Goal: Task Accomplishment & Management: Manage account settings

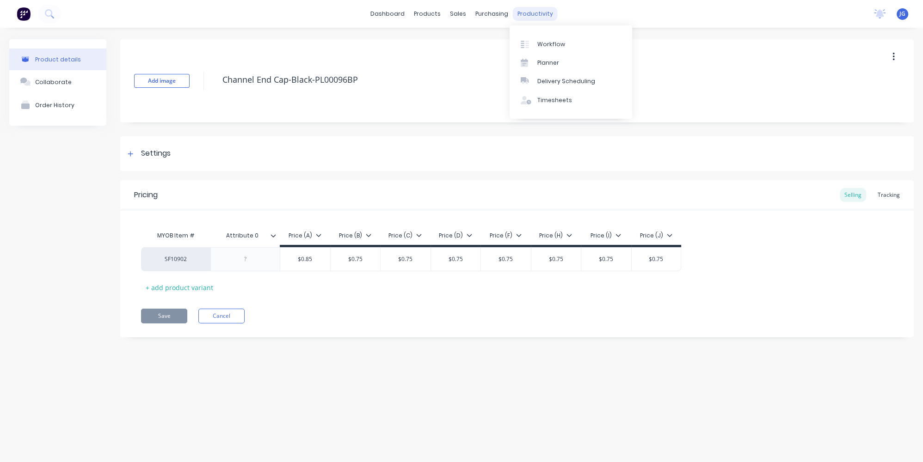
click at [513, 9] on div "productivity" at bounding box center [535, 14] width 45 height 14
click at [536, 82] on link "Delivery Scheduling" at bounding box center [570, 81] width 122 height 18
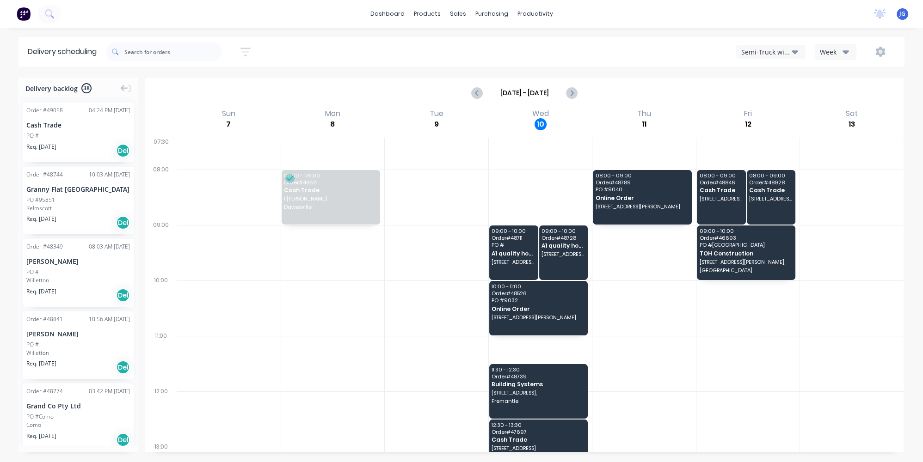
click at [766, 53] on div "Semi-Truck with Hiab" at bounding box center [766, 52] width 50 height 10
click at [759, 113] on div "Utes Delivery" at bounding box center [782, 112] width 92 height 18
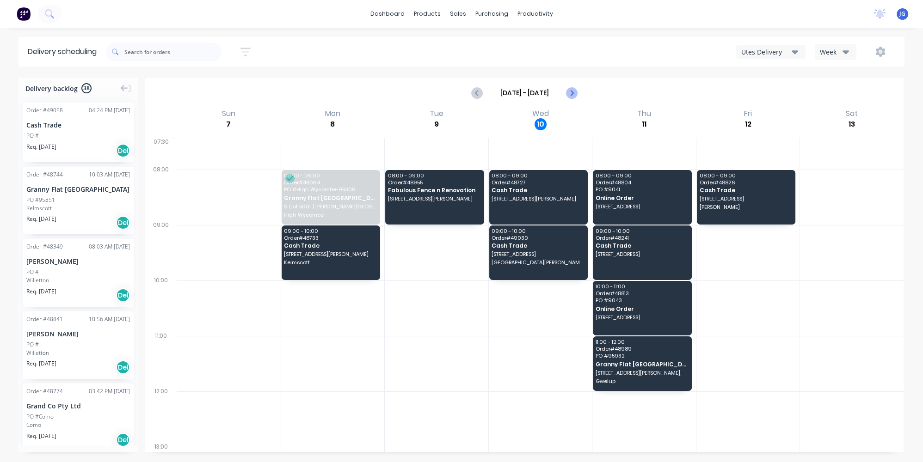
click at [570, 87] on icon "Next page" at bounding box center [571, 92] width 11 height 11
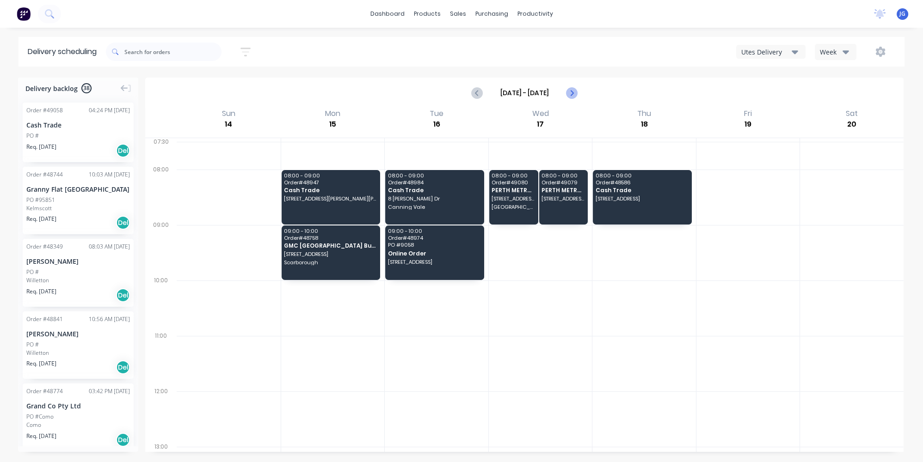
click at [574, 91] on icon "Next page" at bounding box center [571, 92] width 11 height 11
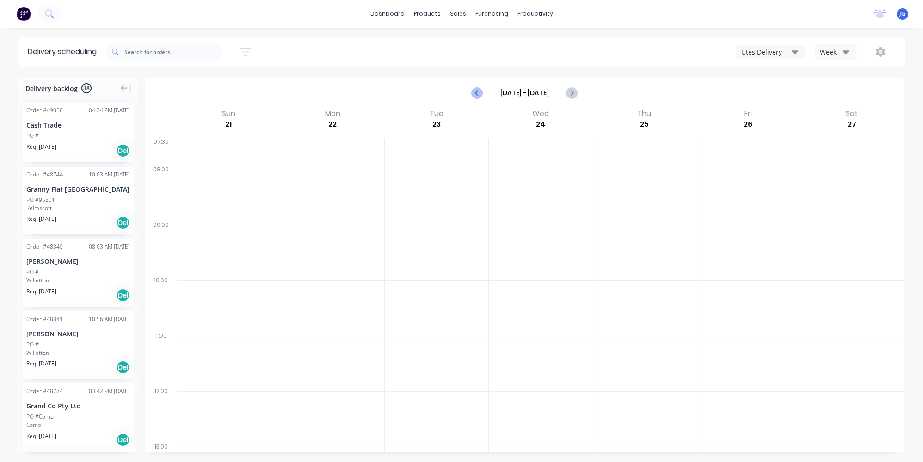
click at [475, 92] on icon "Previous page" at bounding box center [477, 92] width 11 height 11
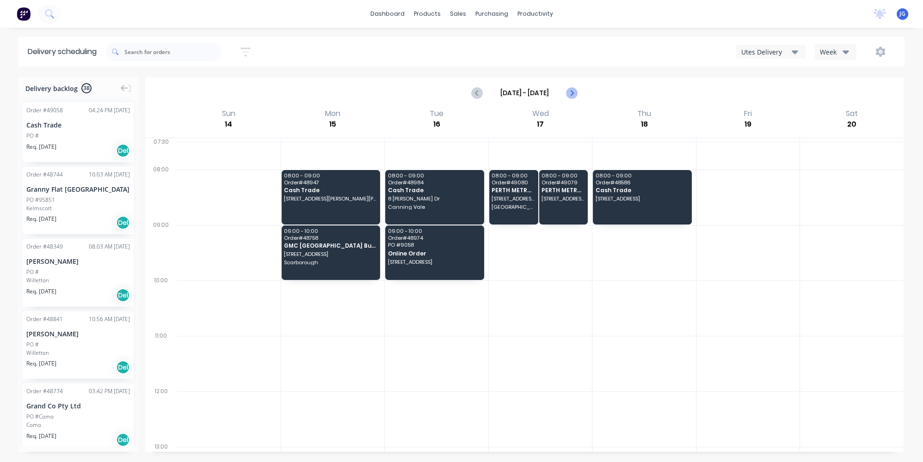
click at [565, 92] on button "Next page" at bounding box center [571, 93] width 18 height 18
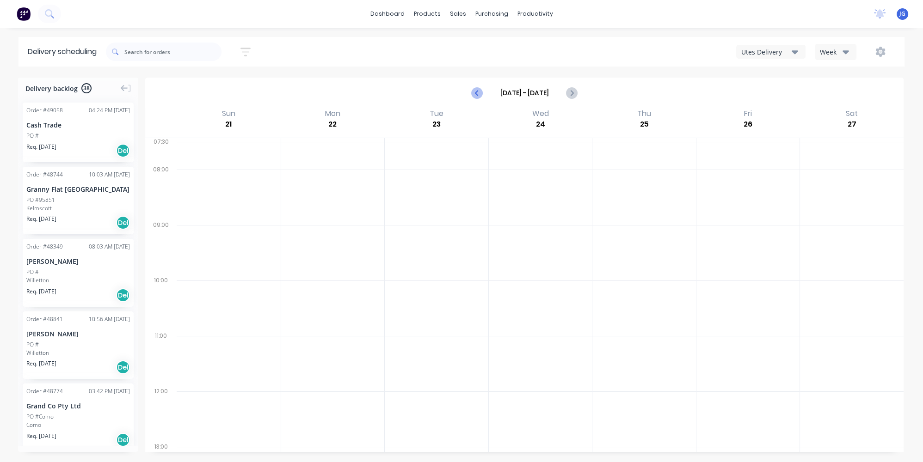
click at [478, 91] on icon "Previous page" at bounding box center [477, 92] width 11 height 11
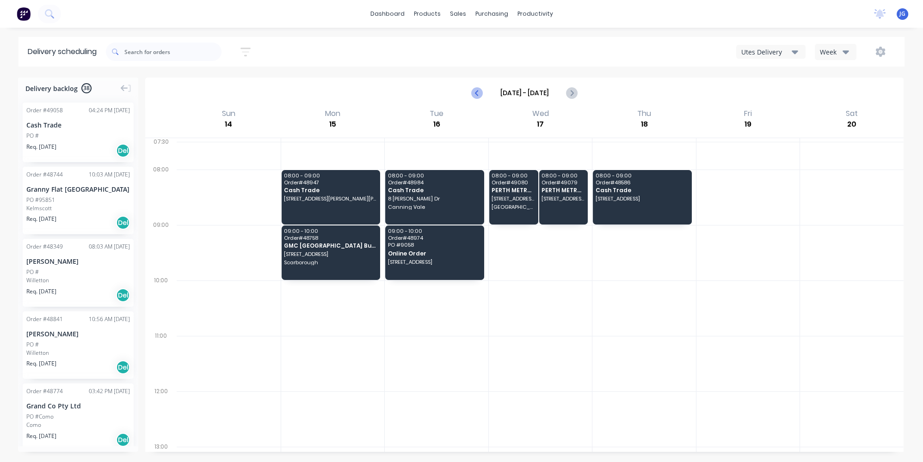
click at [478, 91] on icon "Previous page" at bounding box center [477, 92] width 11 height 11
type input "Sep 7 - Sep 13"
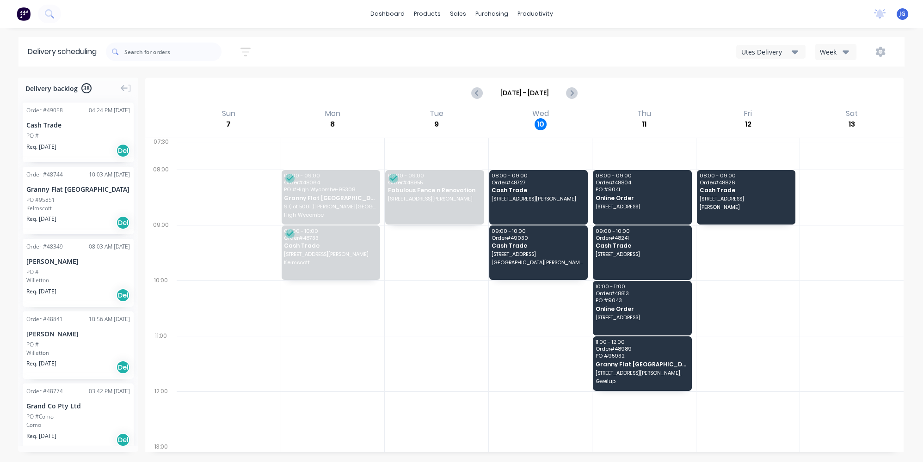
click at [779, 52] on div "Utes Delivery" at bounding box center [766, 52] width 50 height 10
click at [760, 73] on div "Semi-Truck with Hiab" at bounding box center [782, 75] width 92 height 18
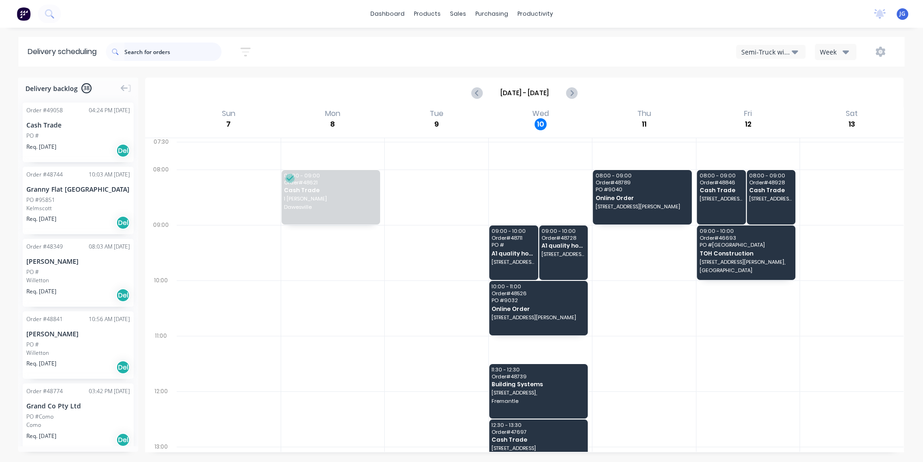
click at [154, 49] on input "text" at bounding box center [172, 52] width 97 height 18
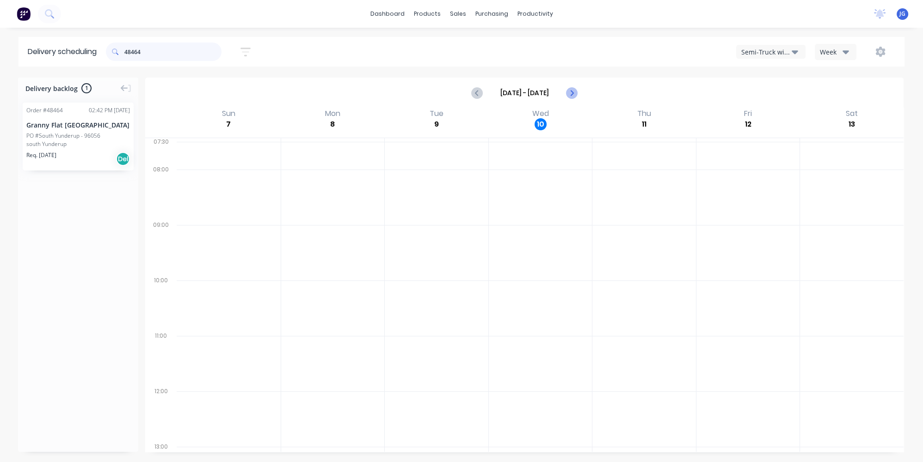
type input "48464"
click at [571, 94] on icon "Next page" at bounding box center [571, 92] width 4 height 7
click at [476, 90] on icon "Previous page" at bounding box center [477, 92] width 11 height 11
type input "Sep 7 - Sep 13"
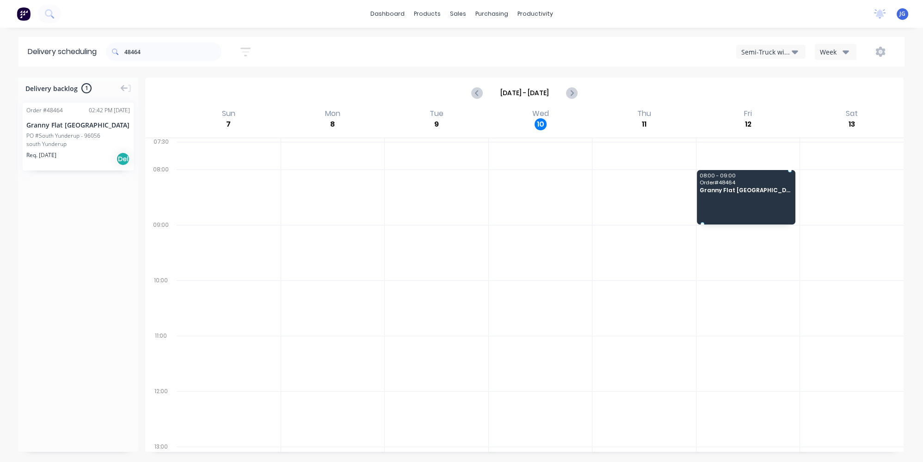
drag, startPoint x: 71, startPoint y: 146, endPoint x: 700, endPoint y: 188, distance: 630.5
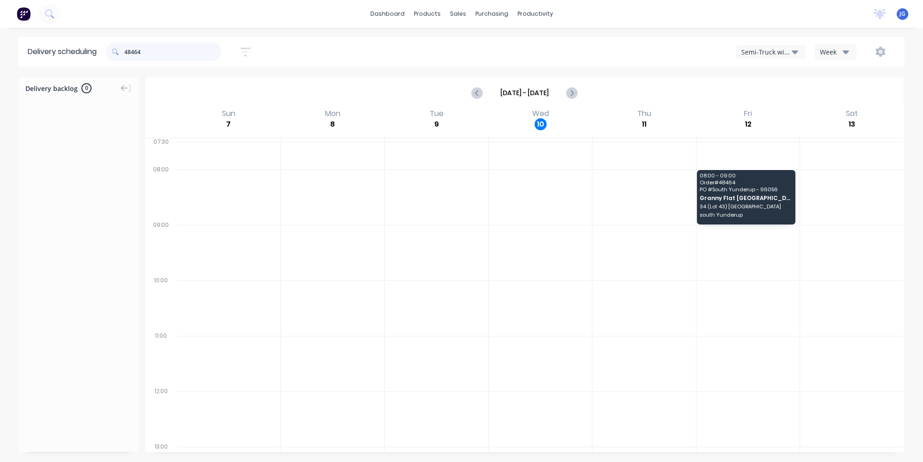
drag, startPoint x: 175, startPoint y: 53, endPoint x: 80, endPoint y: 44, distance: 95.1
click at [81, 45] on header "Delivery scheduling 48464 Sort by Most recent Created date Required date Order …" at bounding box center [461, 52] width 886 height 30
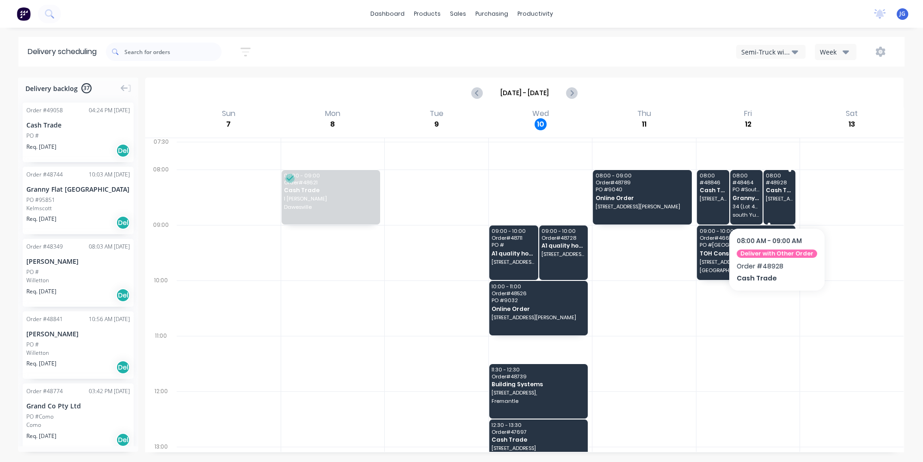
click at [777, 177] on div "08:00 # 48928 Cash Trade 368 The Strand, Dianella WA 6059" at bounding box center [779, 197] width 32 height 55
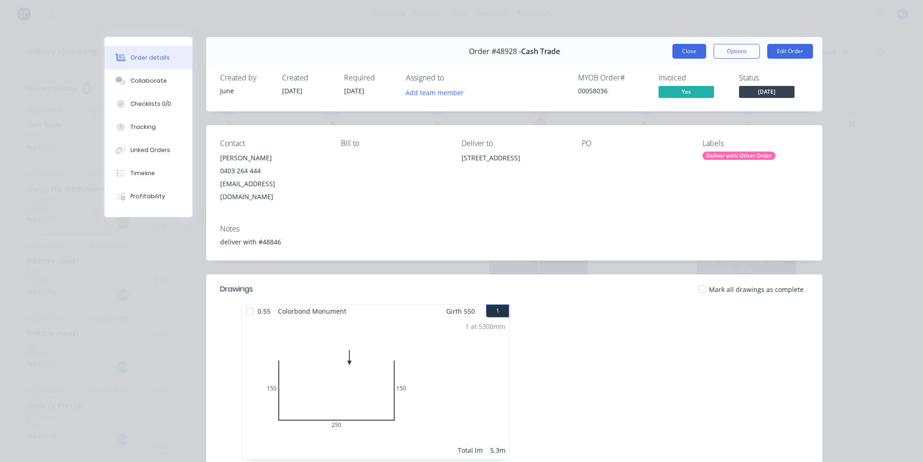
click at [698, 52] on button "Close" at bounding box center [689, 51] width 34 height 15
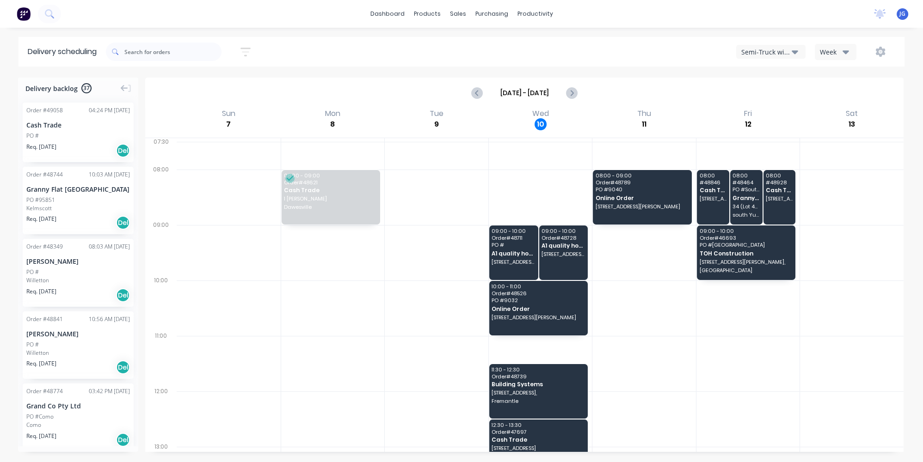
click at [784, 53] on div "Semi-Truck with Hiab" at bounding box center [766, 52] width 50 height 10
click at [575, 93] on icon "Next page" at bounding box center [571, 92] width 11 height 11
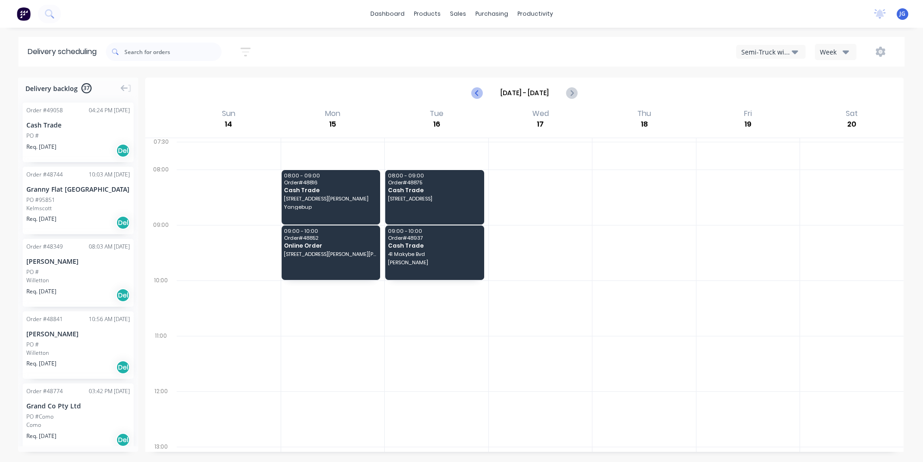
click at [483, 86] on button "Previous page" at bounding box center [477, 93] width 18 height 18
type input "Sep 7 - Sep 13"
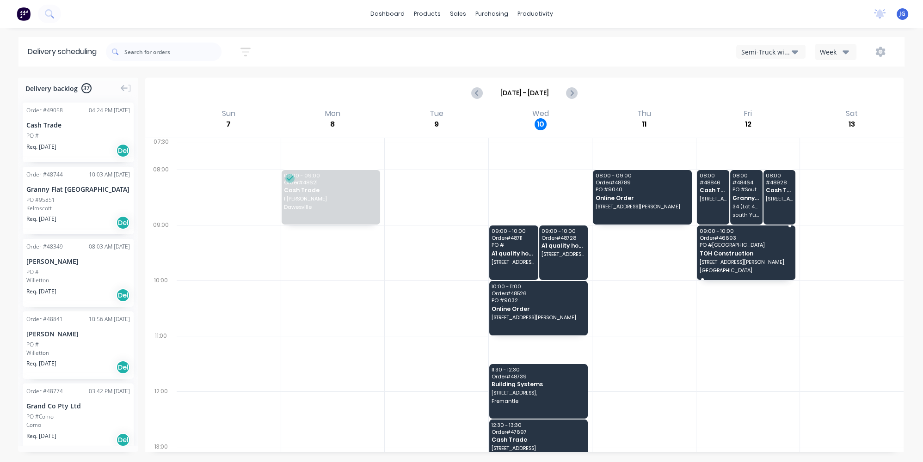
drag, startPoint x: 722, startPoint y: 245, endPoint x: 717, endPoint y: 244, distance: 5.4
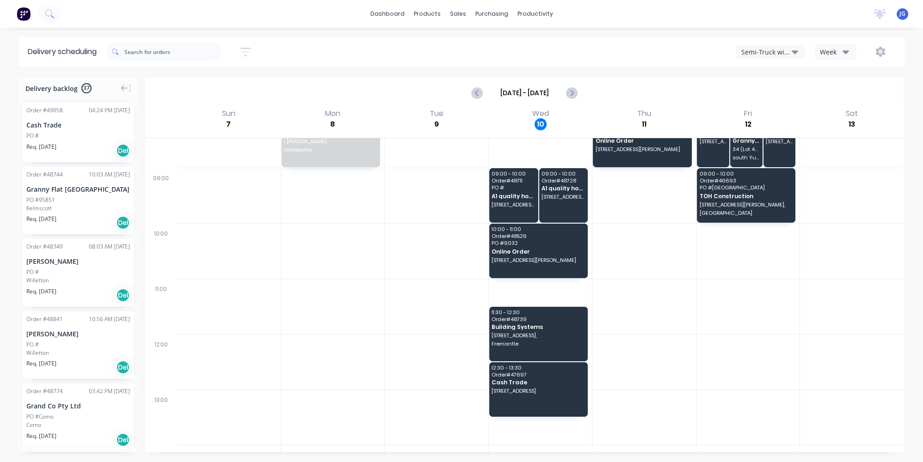
scroll to position [42, 0]
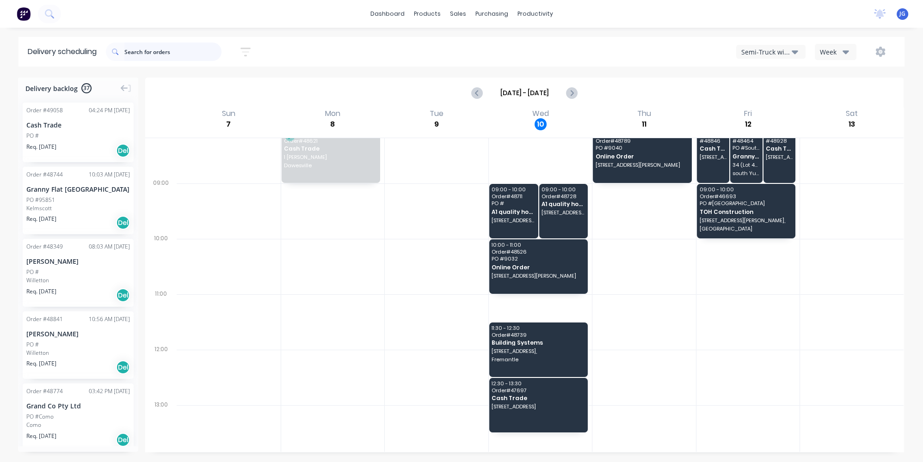
click at [175, 49] on input "text" at bounding box center [172, 52] width 97 height 18
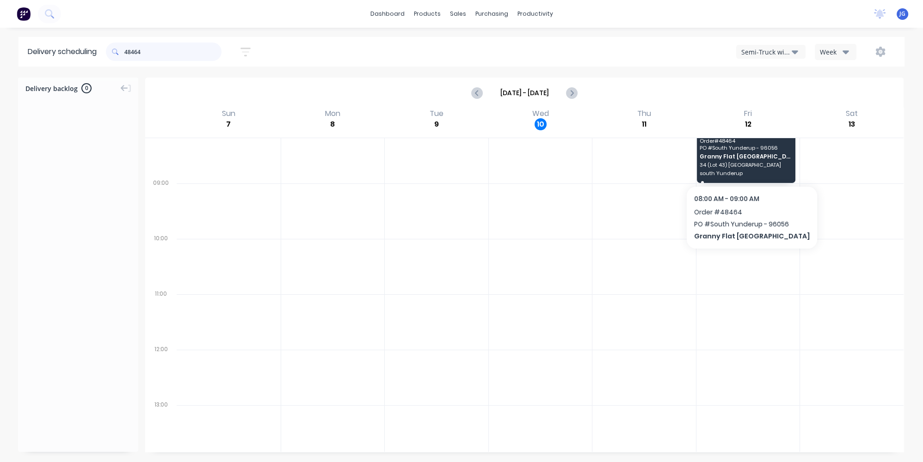
type input "48464"
click at [699, 153] on span "Granny Flat [GEOGRAPHIC_DATA]" at bounding box center [745, 156] width 92 height 6
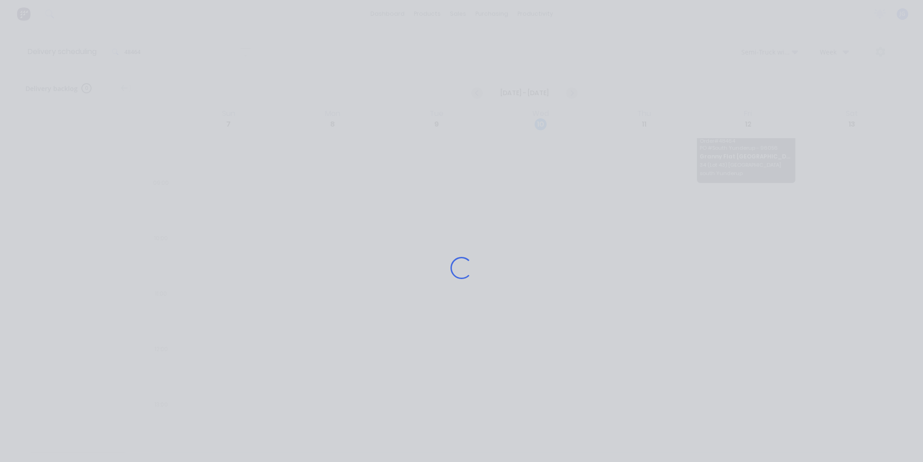
drag, startPoint x: 698, startPoint y: 152, endPoint x: 627, endPoint y: 177, distance: 74.8
click at [627, 177] on div "Loading..." at bounding box center [462, 268] width 740 height 462
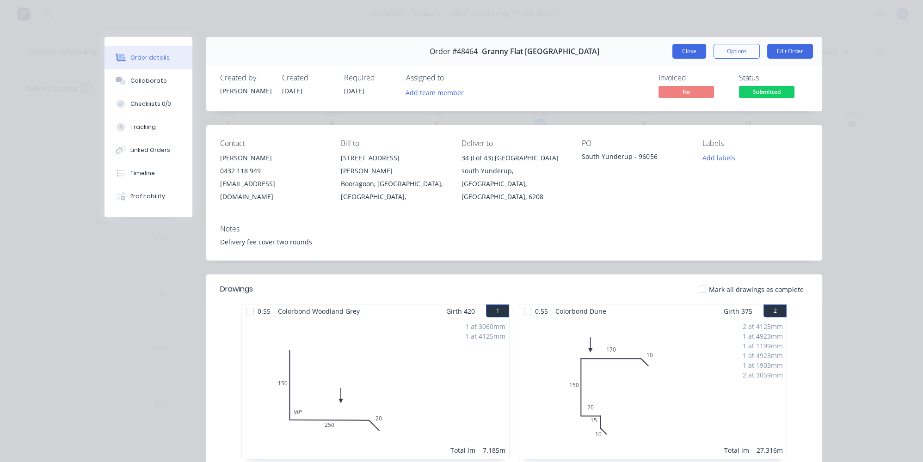
click at [678, 52] on button "Close" at bounding box center [689, 51] width 34 height 15
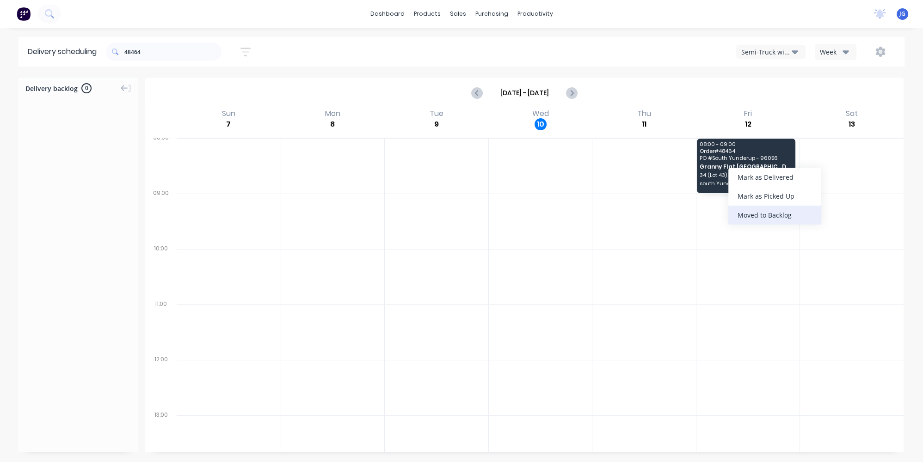
click at [776, 217] on div "Moved to Backlog" at bounding box center [774, 215] width 93 height 19
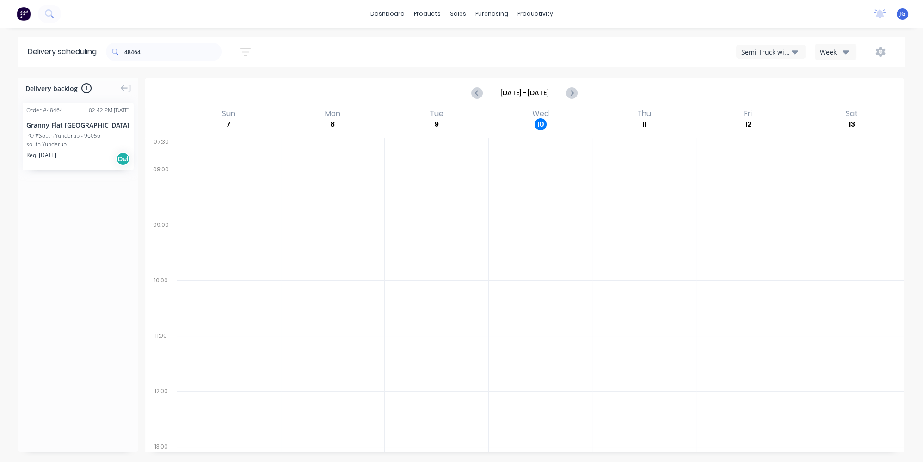
click at [781, 54] on div "Semi-Truck with Hiab" at bounding box center [766, 52] width 50 height 10
click at [774, 98] on div "Steelframing Truck" at bounding box center [782, 94] width 92 height 18
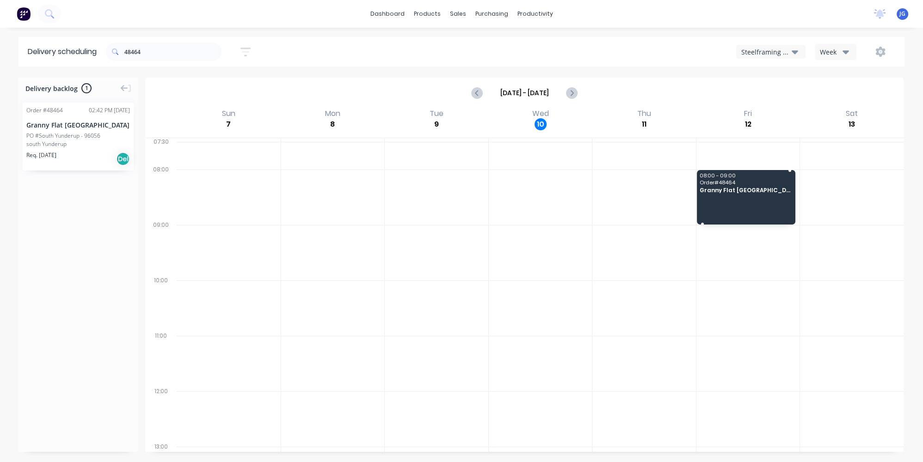
drag, startPoint x: 73, startPoint y: 133, endPoint x: 729, endPoint y: 183, distance: 658.2
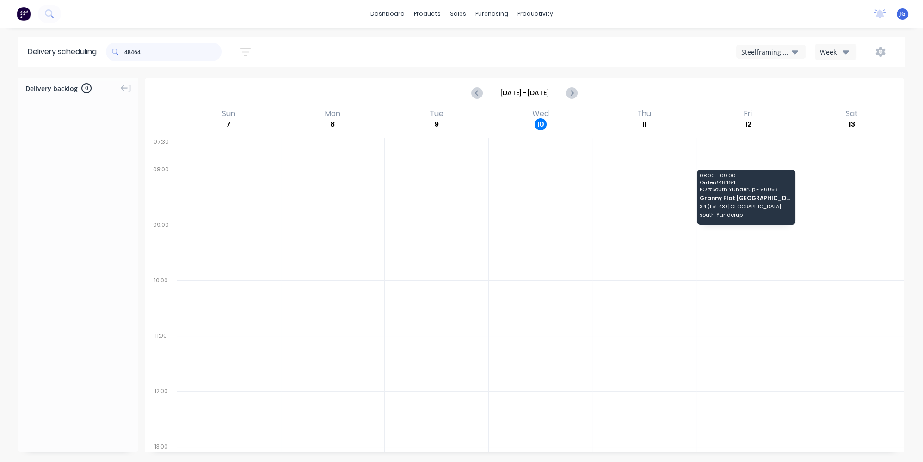
drag, startPoint x: 164, startPoint y: 51, endPoint x: 105, endPoint y: 47, distance: 58.9
click at [113, 46] on div "48464" at bounding box center [164, 52] width 116 height 18
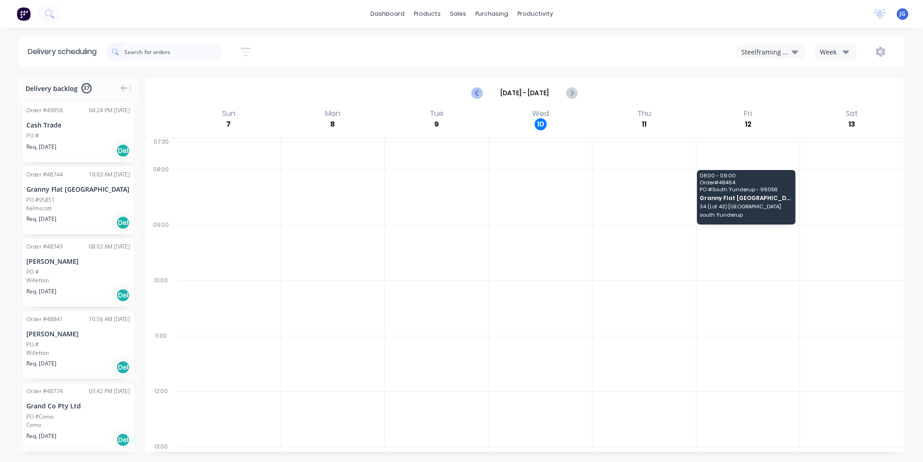
click at [474, 93] on icon "Previous page" at bounding box center [477, 92] width 11 height 11
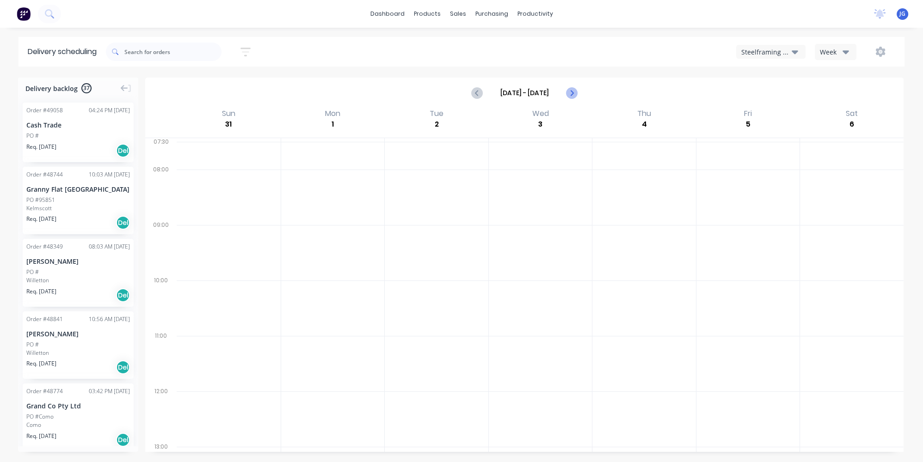
click at [578, 92] on button "Next page" at bounding box center [571, 93] width 18 height 18
type input "Sep 7 - Sep 13"
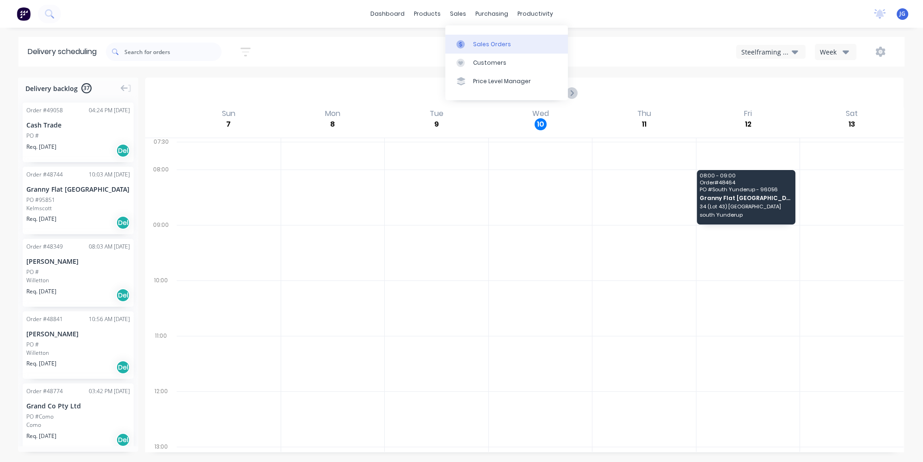
click at [471, 43] on link "Sales Orders" at bounding box center [506, 44] width 122 height 18
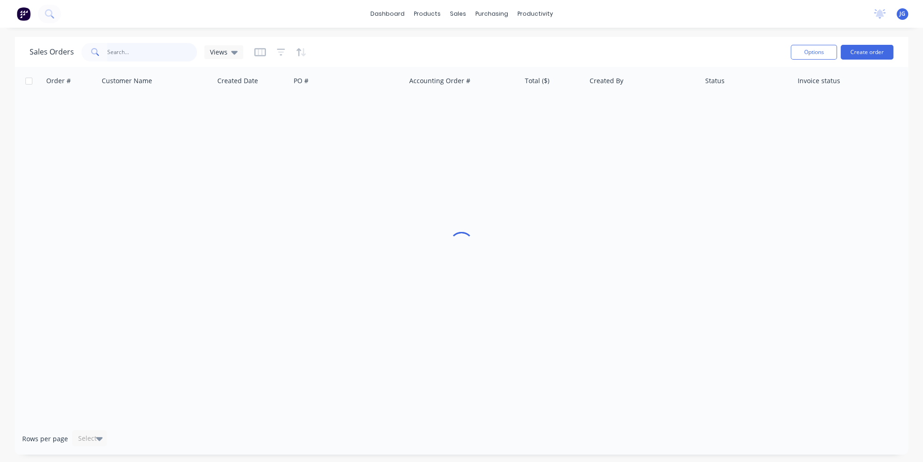
click at [166, 55] on input "text" at bounding box center [152, 52] width 90 height 18
paste input "96064"
type input "9"
click at [459, 58] on link "Customers" at bounding box center [506, 63] width 122 height 18
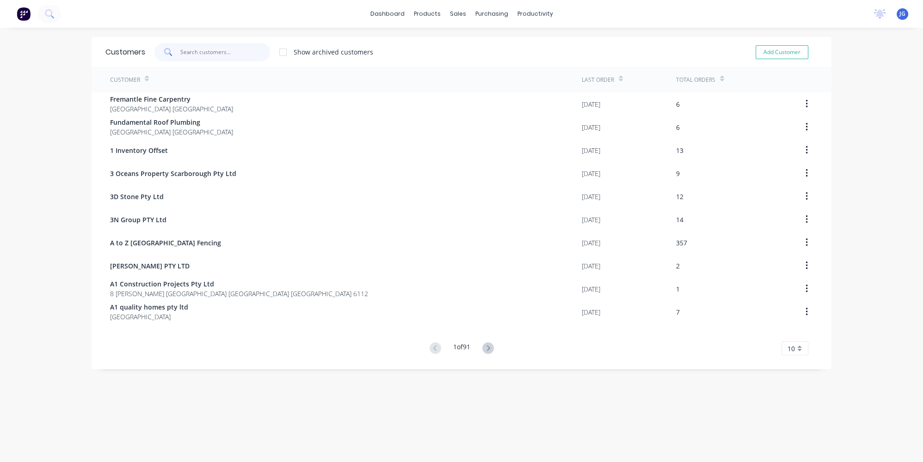
click at [207, 55] on input "text" at bounding box center [225, 52] width 90 height 18
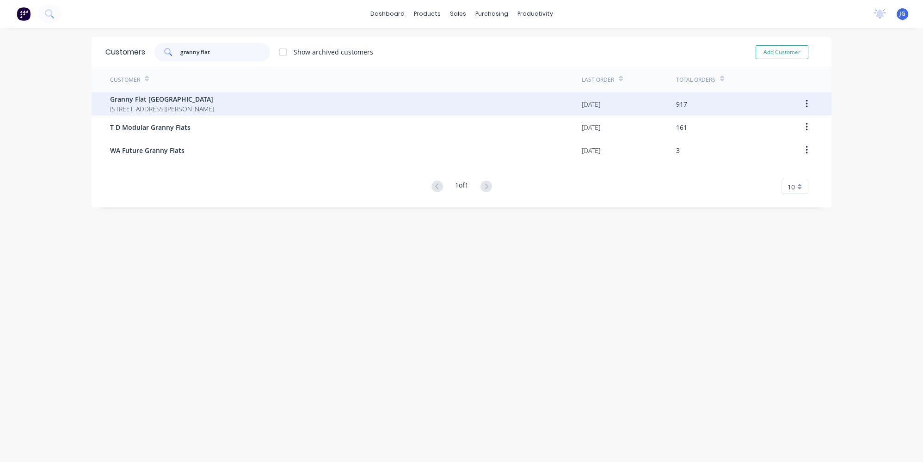
type input "granny flat"
click at [212, 98] on span "Granny Flat [GEOGRAPHIC_DATA]" at bounding box center [162, 99] width 104 height 10
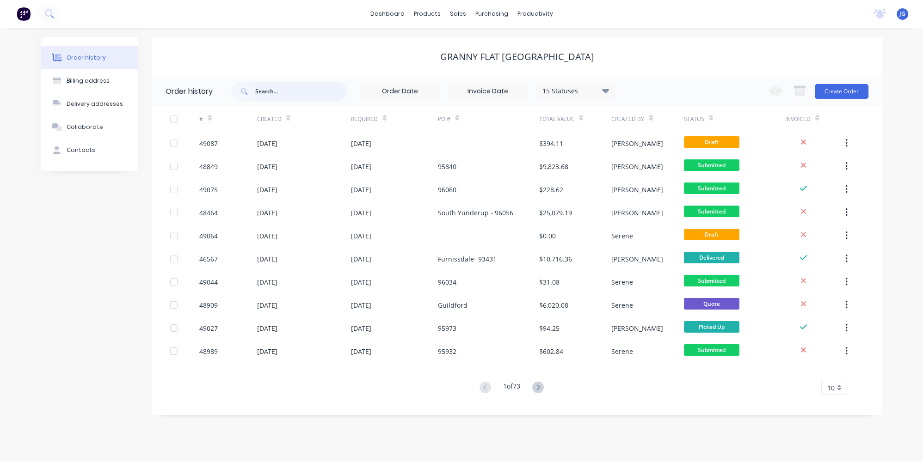
click at [318, 95] on input "text" at bounding box center [301, 91] width 92 height 18
click at [544, 384] on icon at bounding box center [538, 388] width 12 height 12
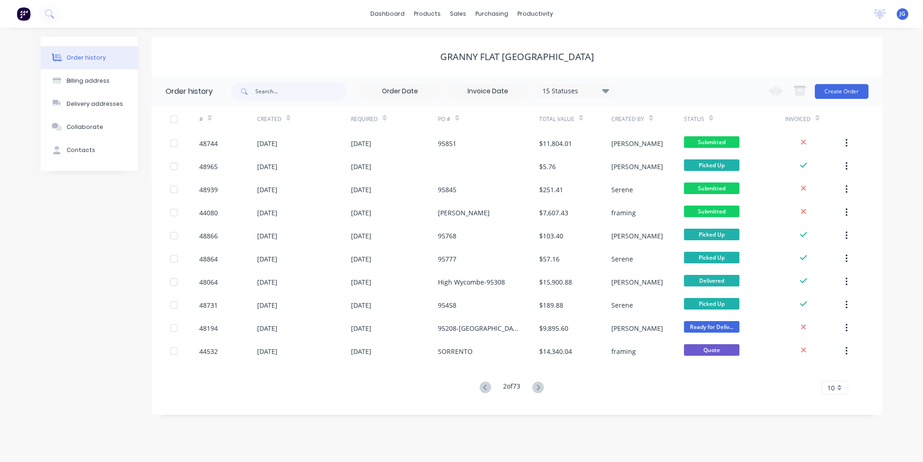
click at [544, 384] on icon at bounding box center [538, 388] width 12 height 12
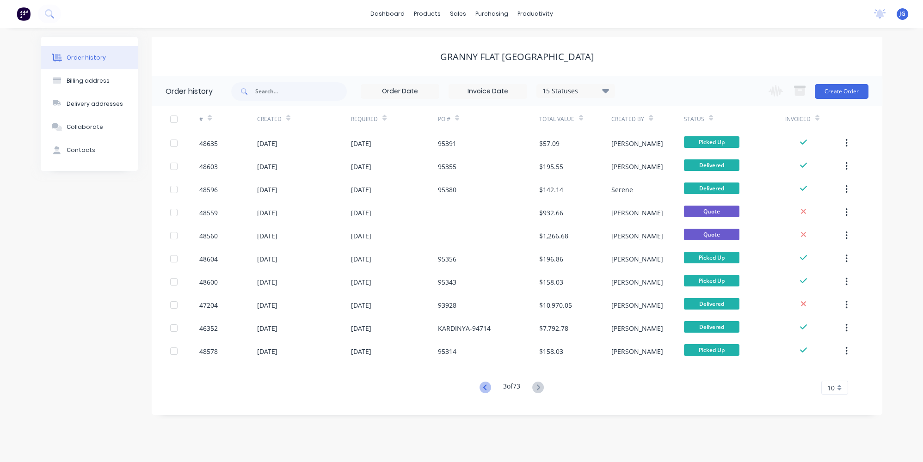
click at [486, 389] on icon at bounding box center [485, 388] width 12 height 12
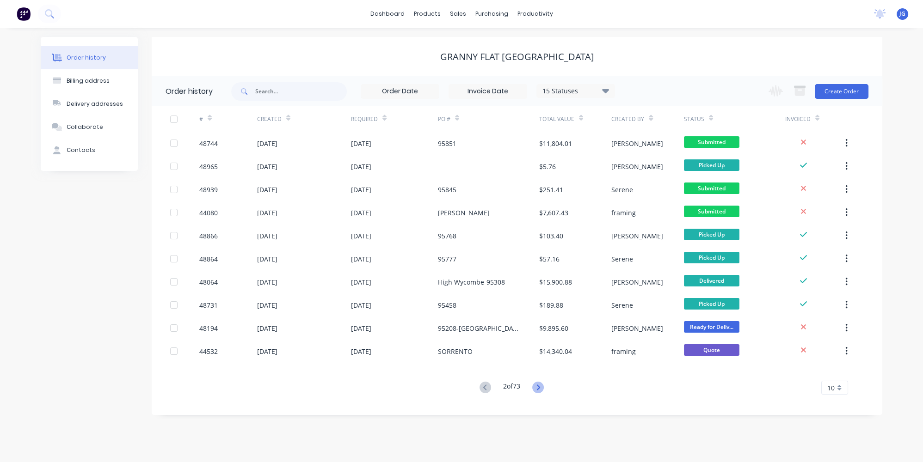
click at [538, 391] on icon at bounding box center [538, 388] width 12 height 12
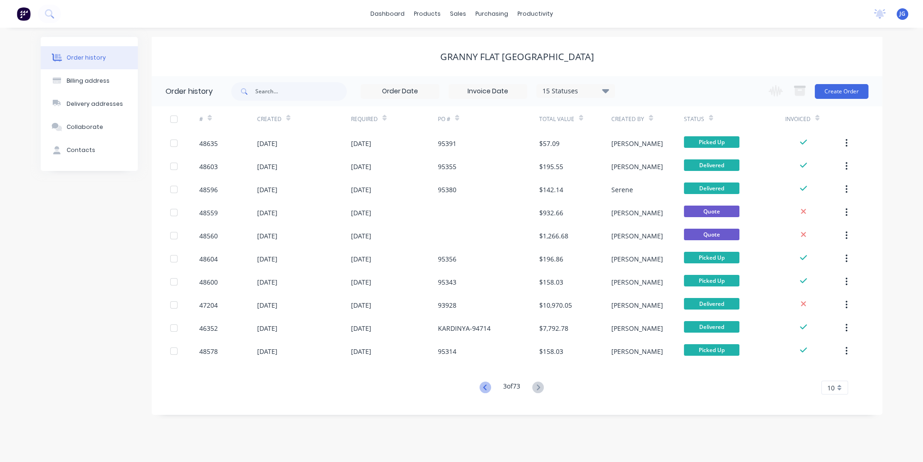
click at [485, 386] on icon at bounding box center [485, 388] width 12 height 12
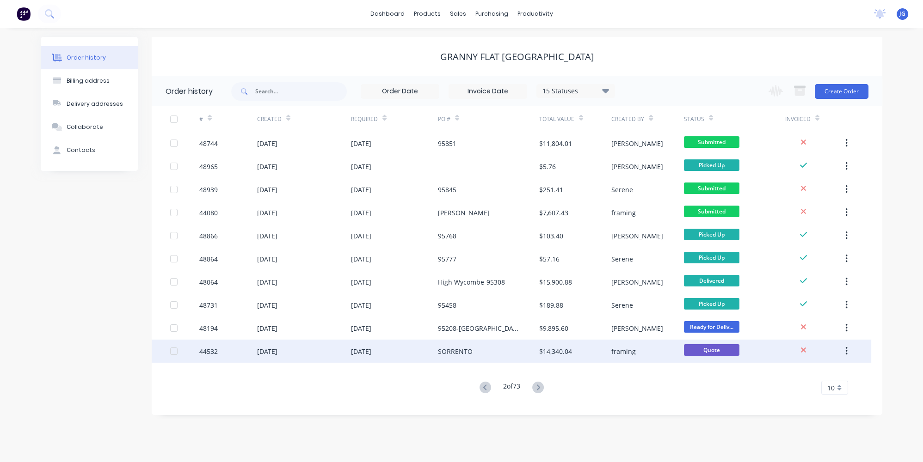
click at [465, 356] on div "SORRENTO" at bounding box center [488, 351] width 101 height 23
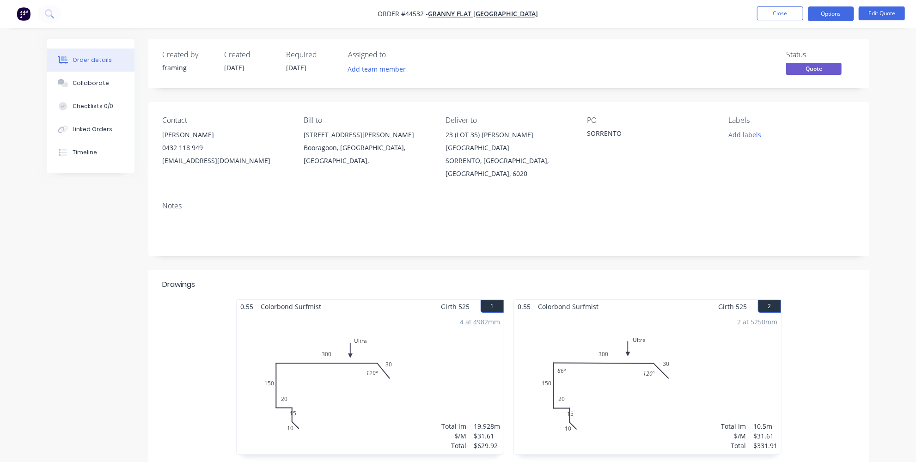
click at [621, 134] on div "SORRENTO" at bounding box center [645, 134] width 116 height 13
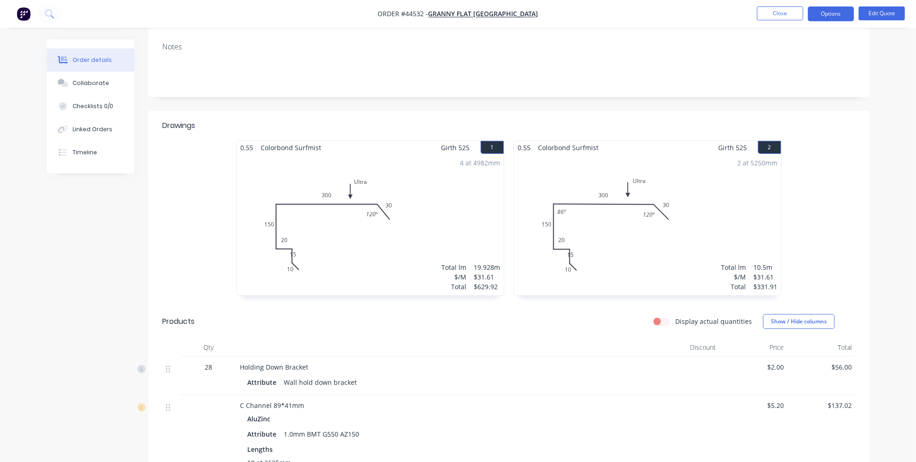
scroll to position [126, 0]
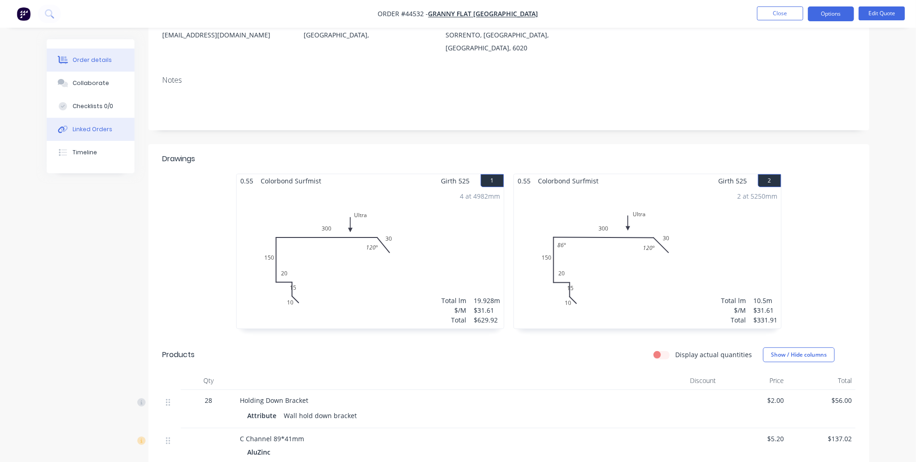
click at [86, 133] on div "Linked Orders" at bounding box center [93, 129] width 40 height 8
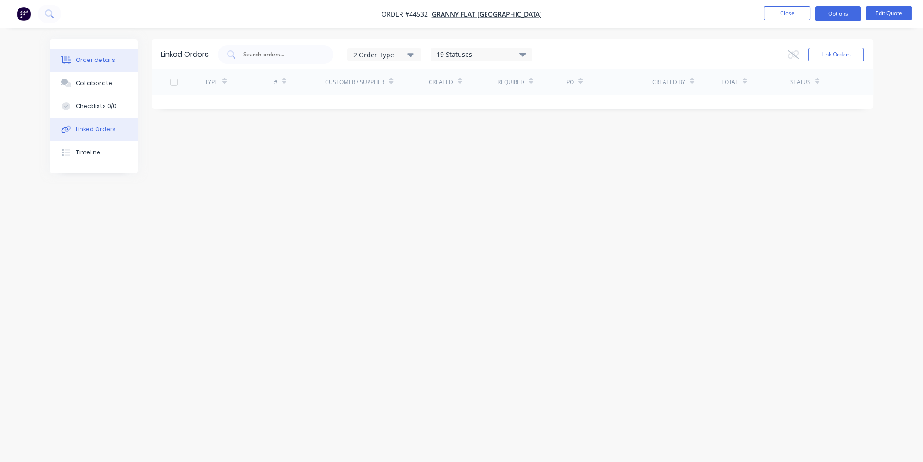
click at [101, 59] on div "Order details" at bounding box center [95, 60] width 39 height 8
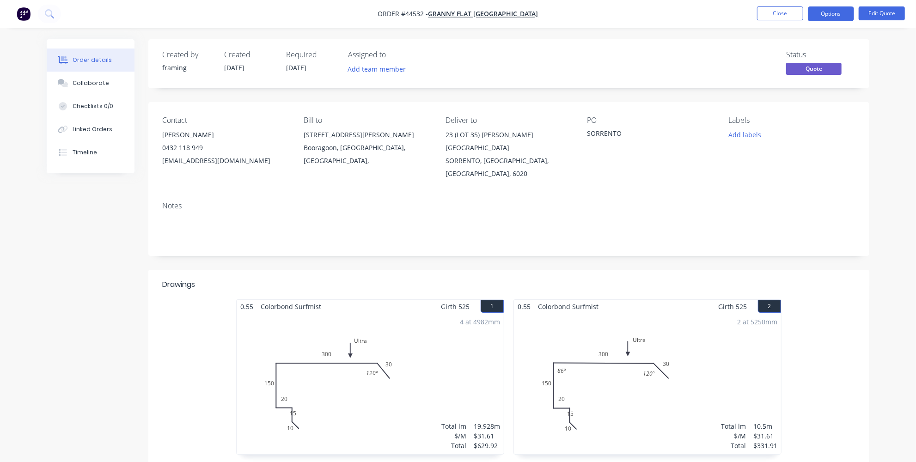
click at [21, 14] on img "button" at bounding box center [24, 14] width 14 height 14
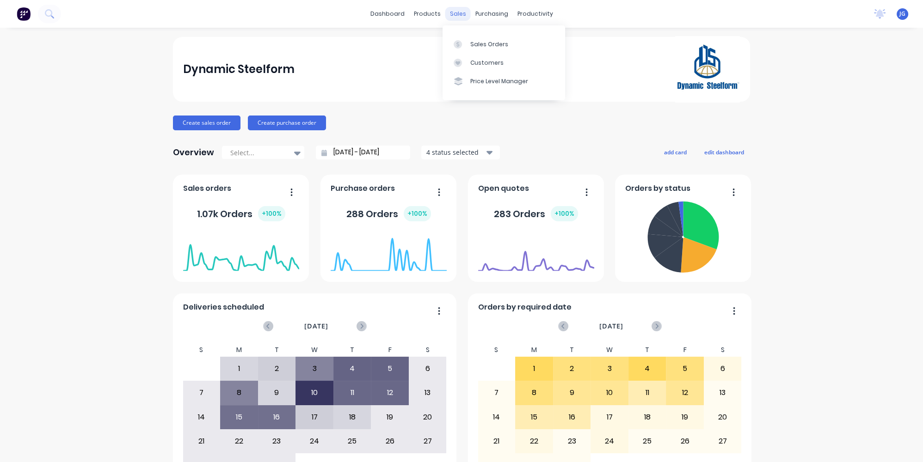
click at [449, 17] on div "sales" at bounding box center [457, 14] width 25 height 14
click at [469, 45] on link "Sales Orders" at bounding box center [503, 44] width 122 height 18
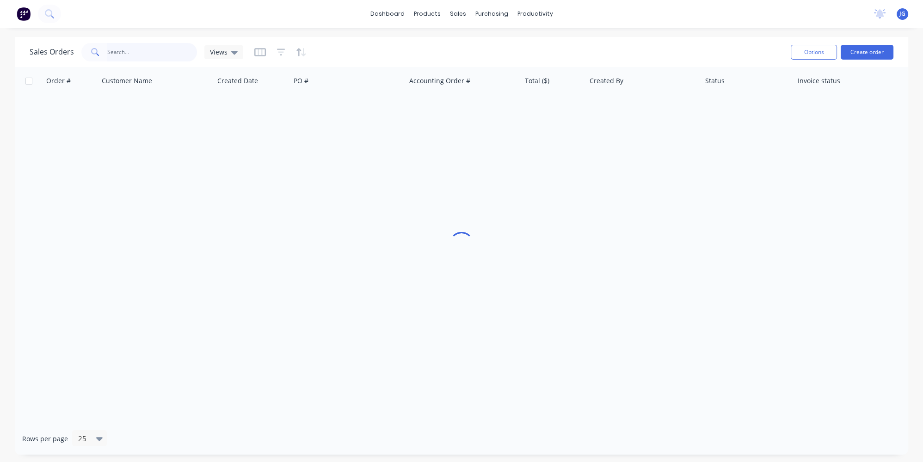
click at [170, 49] on input "text" at bounding box center [152, 52] width 90 height 18
paste input "402 202 425"
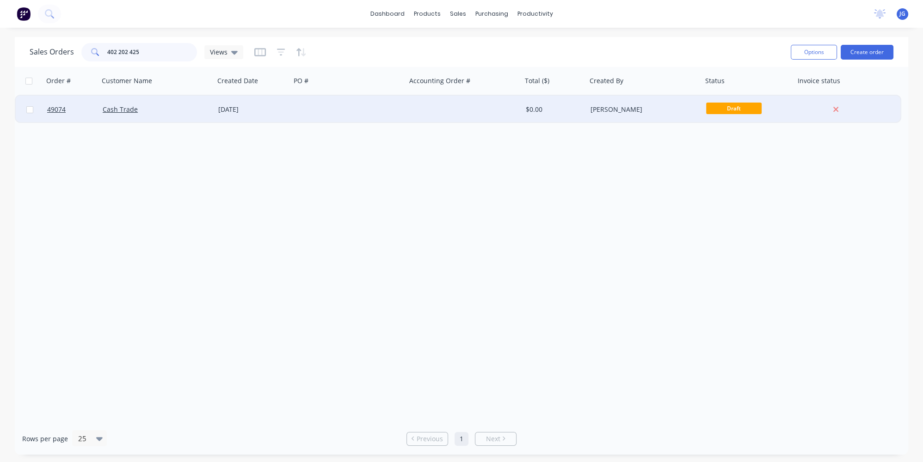
type input "402 202 425"
click at [167, 105] on div "Cash Trade" at bounding box center [154, 109] width 103 height 9
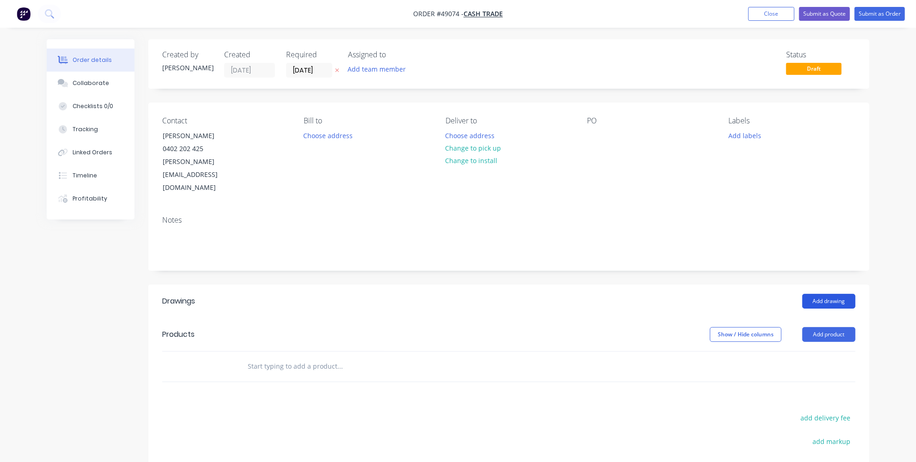
click at [818, 294] on button "Add drawing" at bounding box center [828, 301] width 53 height 15
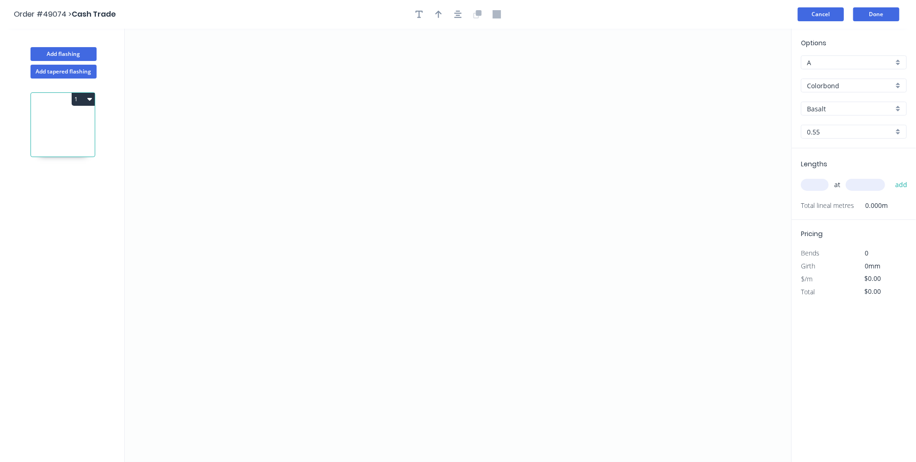
click at [830, 18] on button "Cancel" at bounding box center [821, 14] width 46 height 14
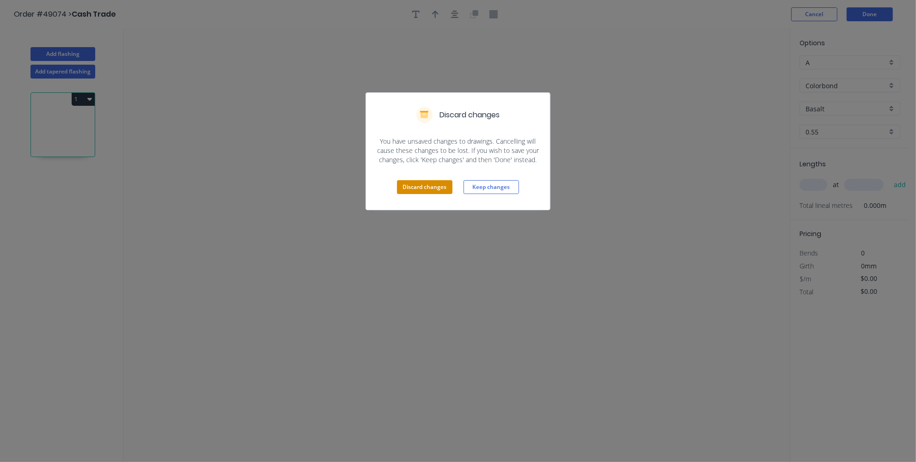
click at [426, 184] on button "Discard changes" at bounding box center [424, 187] width 55 height 14
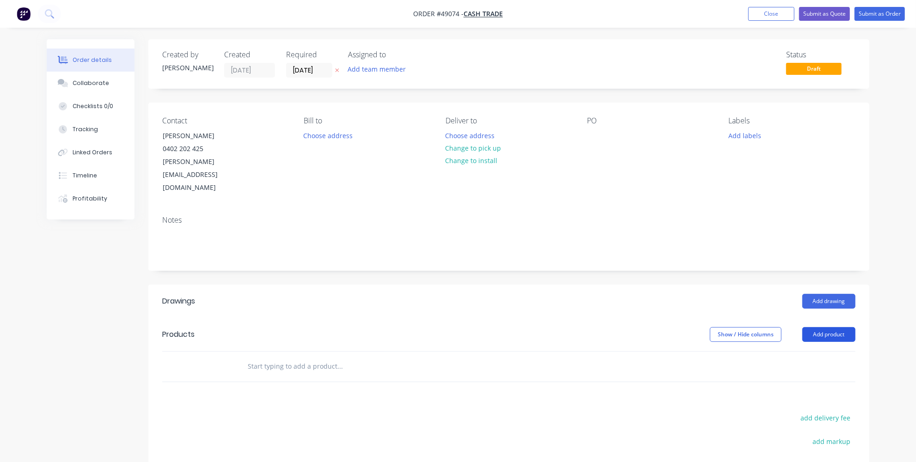
click at [822, 327] on button "Add product" at bounding box center [828, 334] width 53 height 15
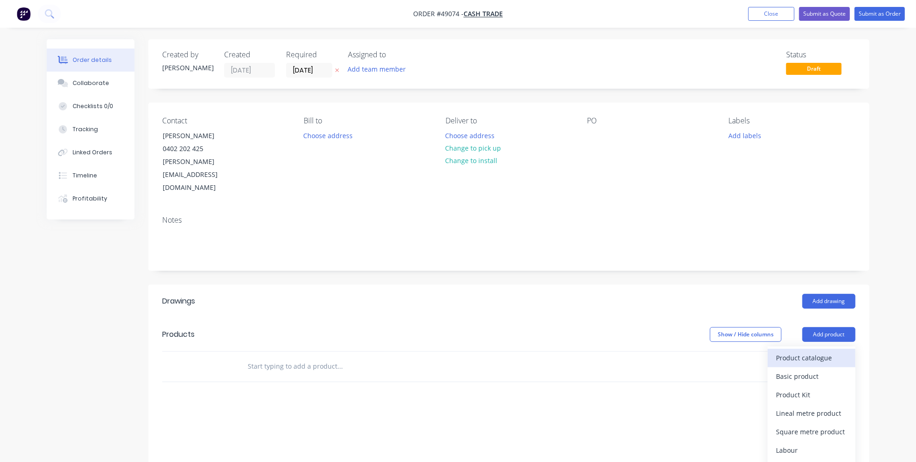
click at [802, 351] on div "Product catalogue" at bounding box center [811, 357] width 71 height 13
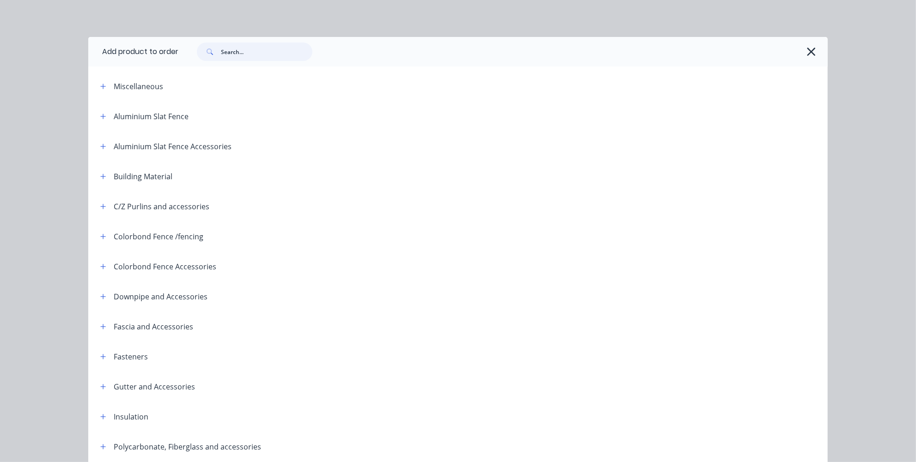
click at [293, 52] on input "text" at bounding box center [267, 52] width 92 height 18
type input "s"
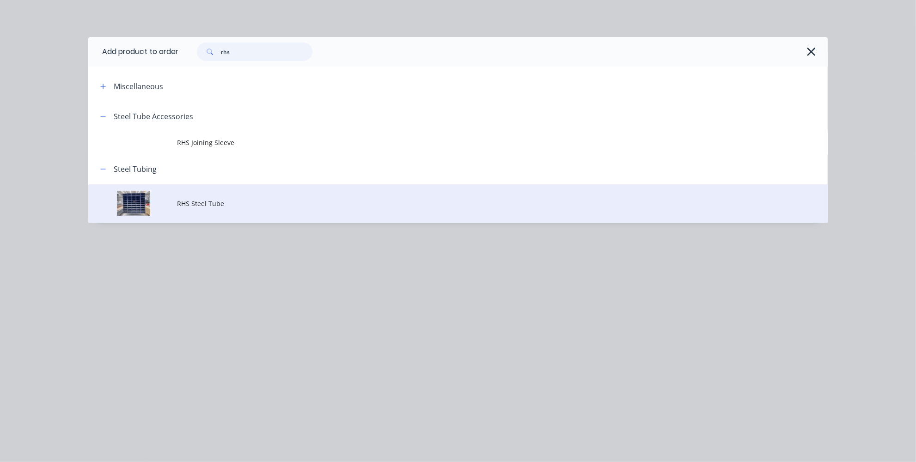
type input "rhs"
click at [224, 201] on span "RHS Steel Tube" at bounding box center [437, 204] width 520 height 10
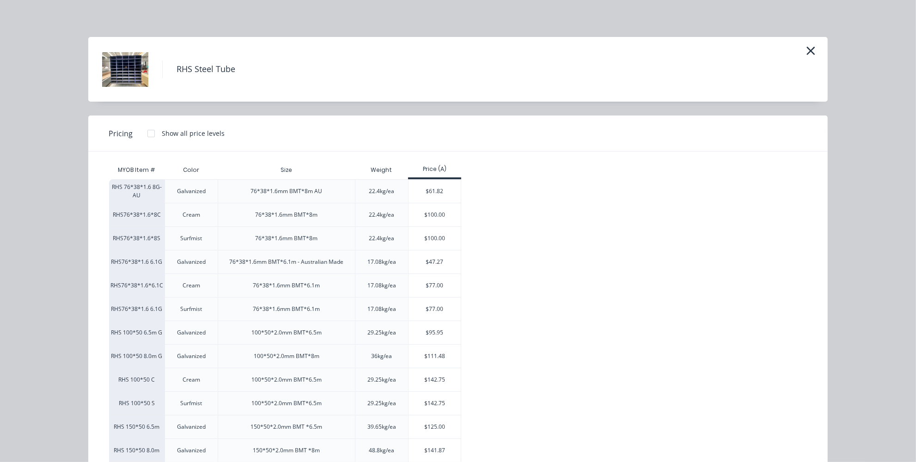
click at [801, 55] on div "RHS Steel Tube" at bounding box center [458, 69] width 712 height 46
click at [806, 50] on icon "button" at bounding box center [811, 50] width 10 height 13
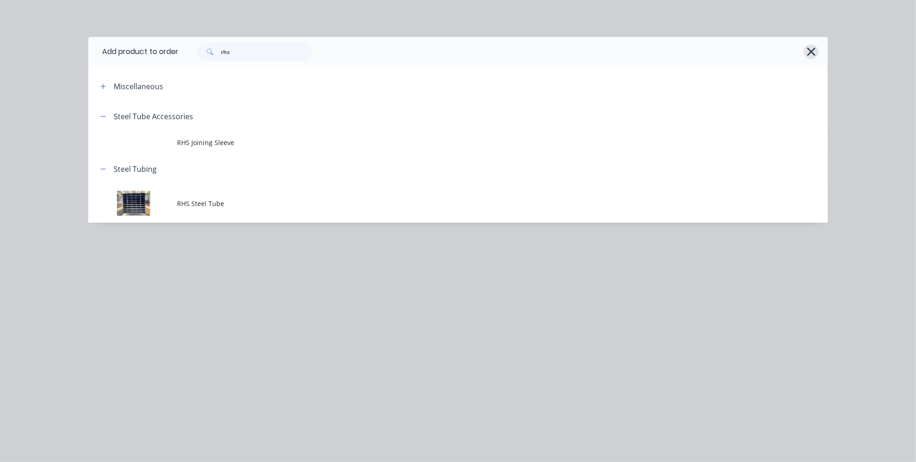
click at [817, 55] on button "button" at bounding box center [811, 51] width 15 height 15
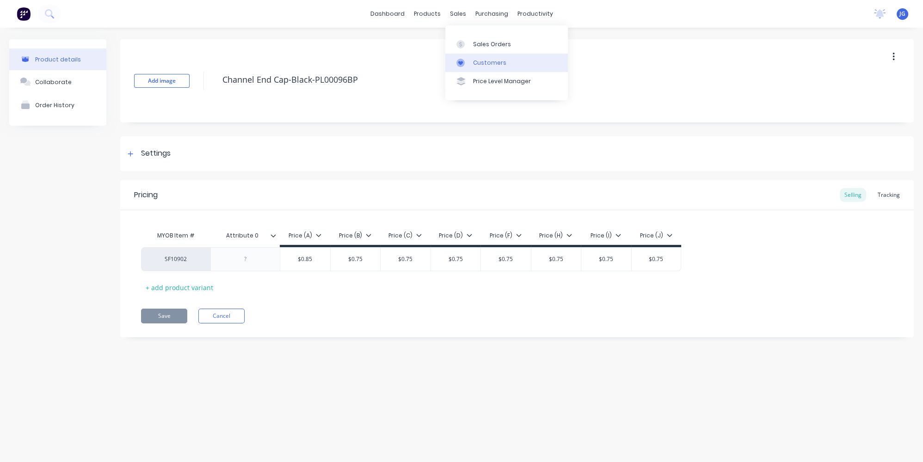
click at [471, 58] on link "Customers" at bounding box center [506, 63] width 122 height 18
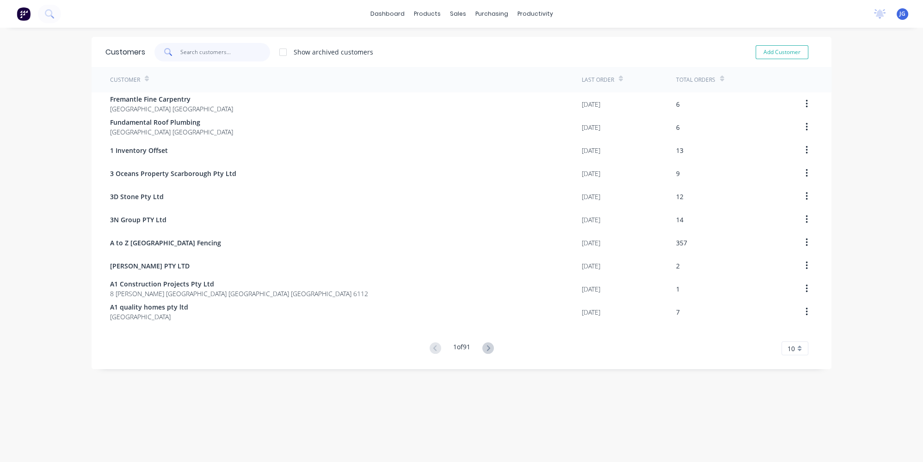
click at [230, 53] on input "text" at bounding box center [225, 52] width 90 height 18
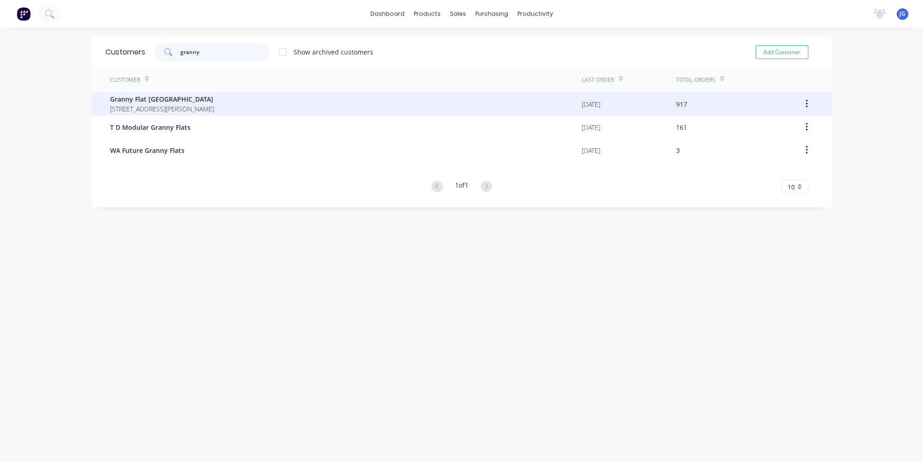
type input "granny"
click at [175, 95] on span "Granny Flat WA" at bounding box center [162, 99] width 104 height 10
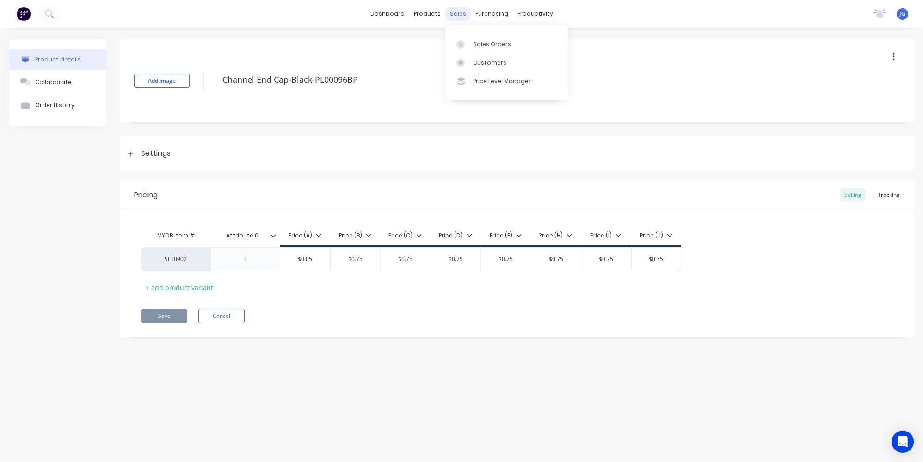
click at [462, 14] on div "sales" at bounding box center [457, 14] width 25 height 14
click at [467, 37] on link "Sales Orders" at bounding box center [506, 44] width 122 height 18
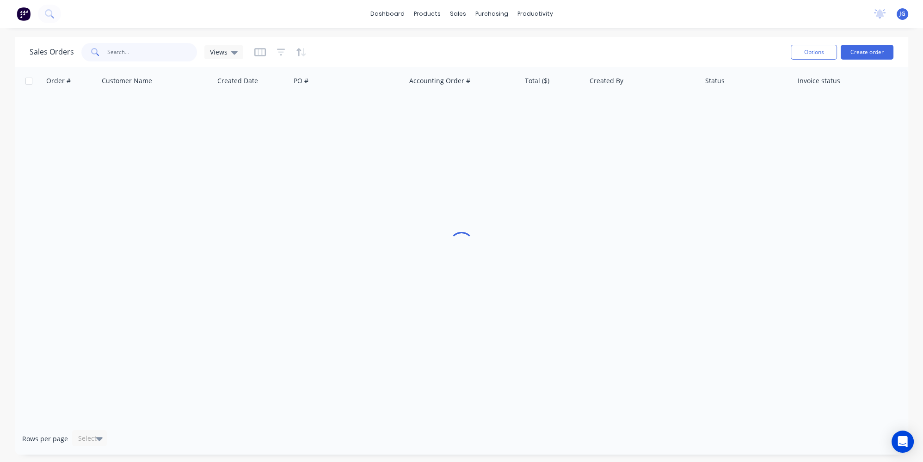
click at [158, 51] on input "text" at bounding box center [152, 52] width 90 height 18
paste input "477 600 611"
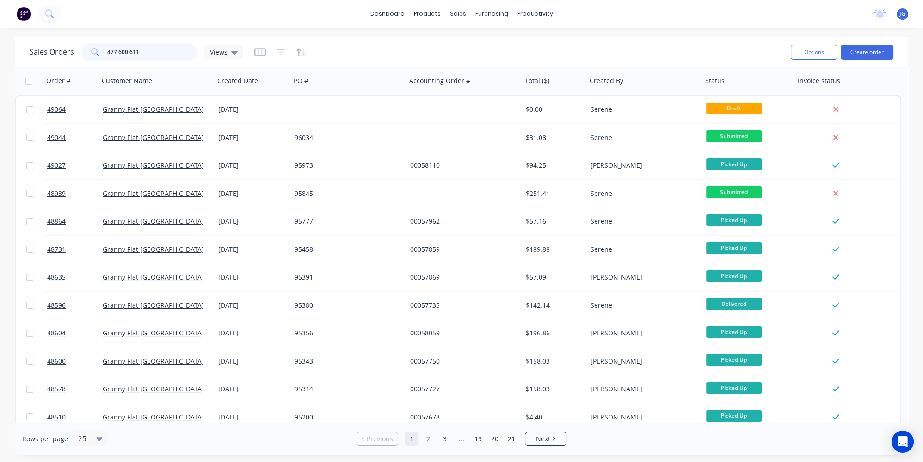
type input "477 600 611"
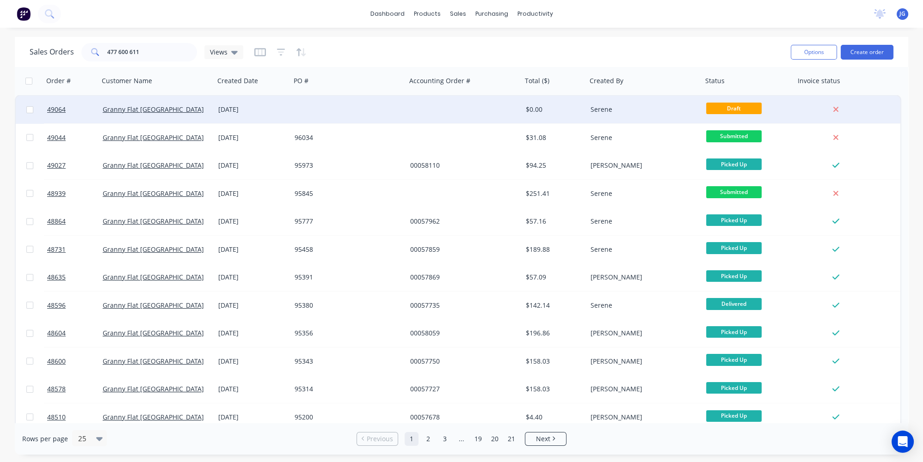
click at [164, 113] on div "Granny Flat WA" at bounding box center [154, 109] width 103 height 9
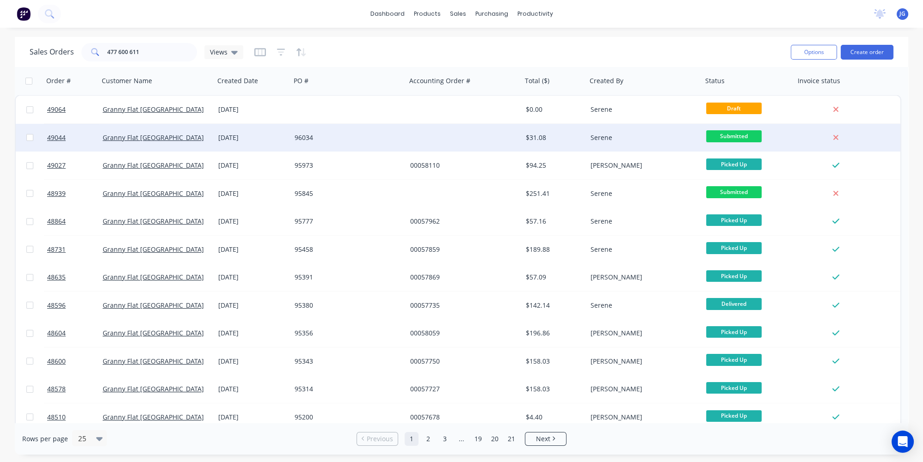
click at [277, 140] on div "09 Sep 2025" at bounding box center [252, 137] width 69 height 9
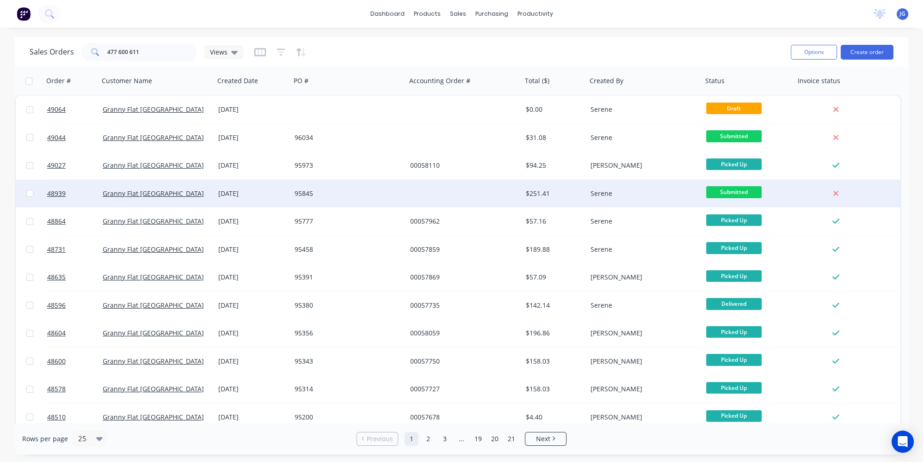
click at [401, 202] on div "95845" at bounding box center [349, 194] width 116 height 28
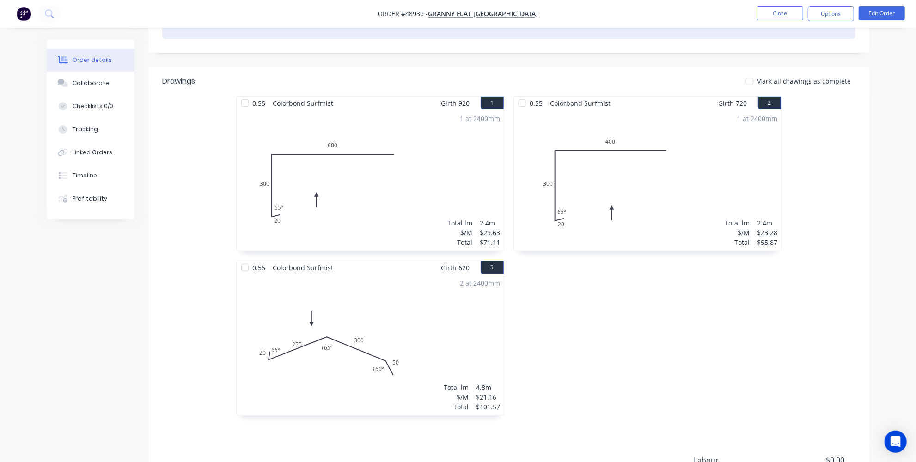
scroll to position [84, 0]
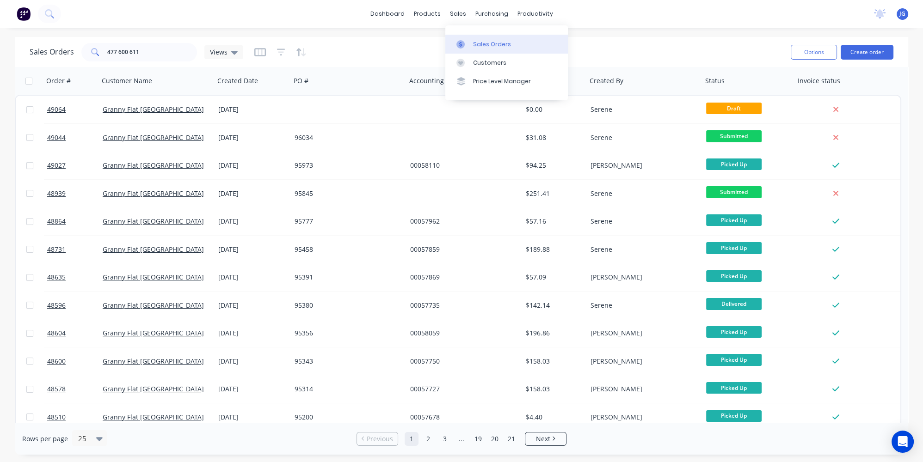
click at [474, 37] on link "Sales Orders" at bounding box center [506, 44] width 122 height 18
click at [464, 15] on div "sales" at bounding box center [457, 14] width 25 height 14
click at [473, 60] on div "Customers" at bounding box center [489, 63] width 33 height 8
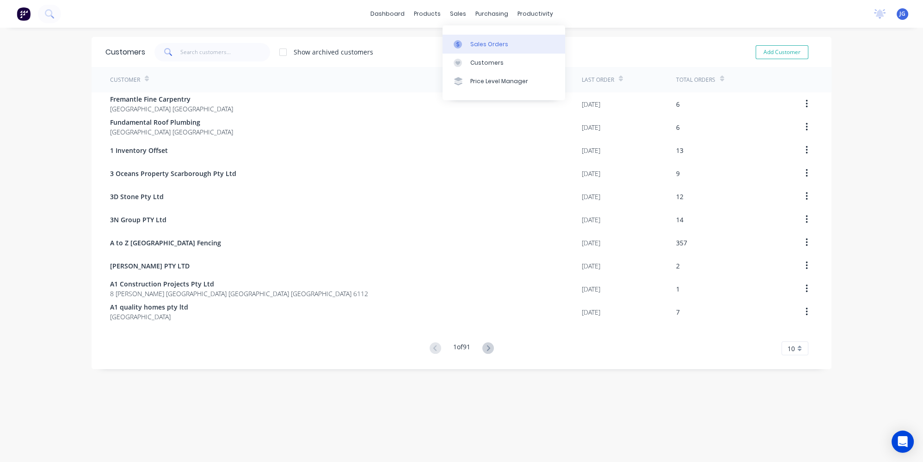
click at [468, 42] on link "Sales Orders" at bounding box center [503, 44] width 122 height 18
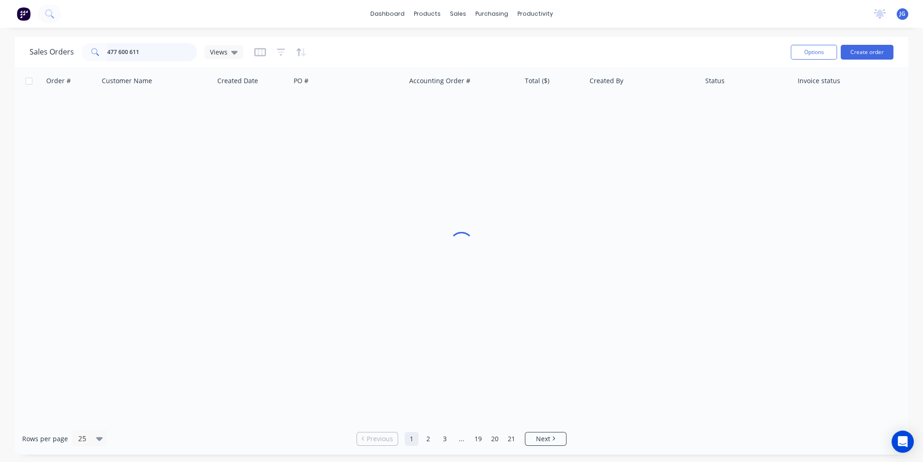
drag, startPoint x: 166, startPoint y: 54, endPoint x: 0, endPoint y: 55, distance: 166.4
click at [0, 55] on div "Sales Orders 477 600 611 Views Options Create order Order # Customer Name Creat…" at bounding box center [461, 246] width 923 height 418
paste input "47213"
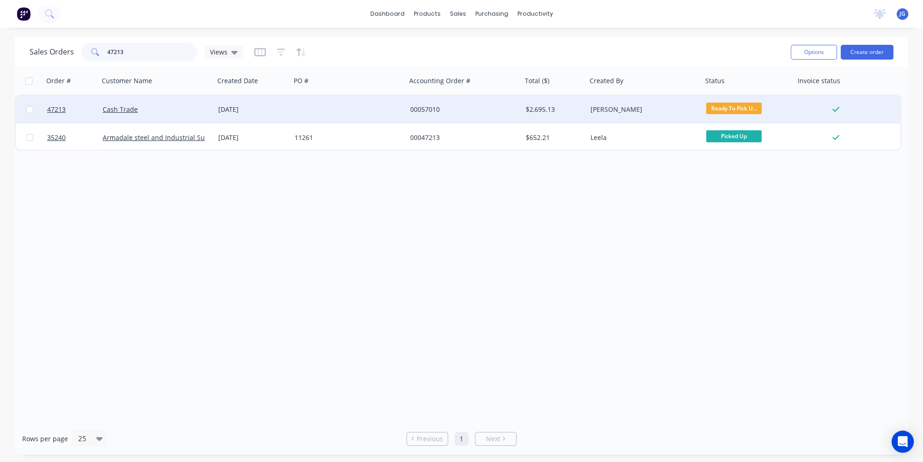
type input "47213"
click at [341, 107] on div at bounding box center [349, 110] width 116 height 28
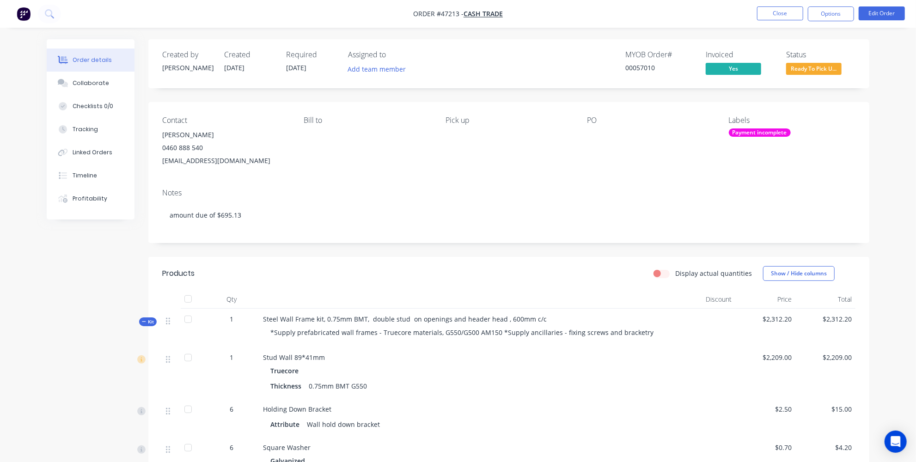
click at [759, 128] on div "Payment incomplete" at bounding box center [760, 132] width 62 height 8
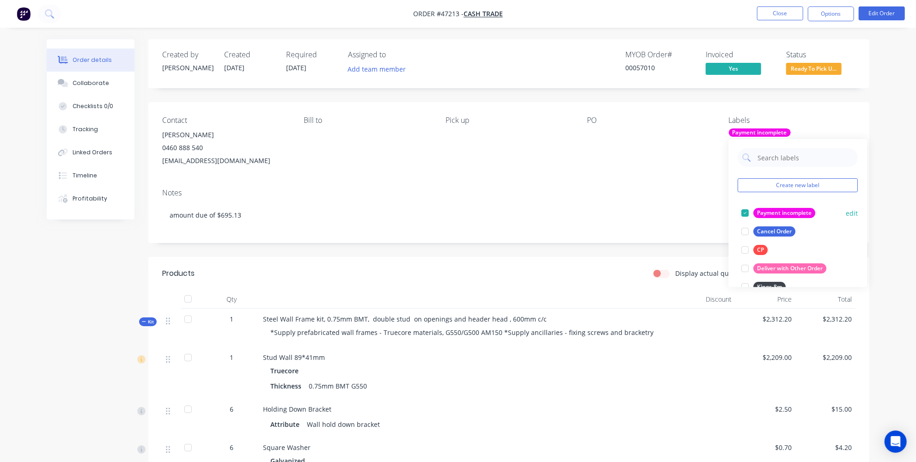
drag, startPoint x: 748, startPoint y: 211, endPoint x: 783, endPoint y: 209, distance: 35.6
click at [748, 211] on div at bounding box center [745, 213] width 18 height 18
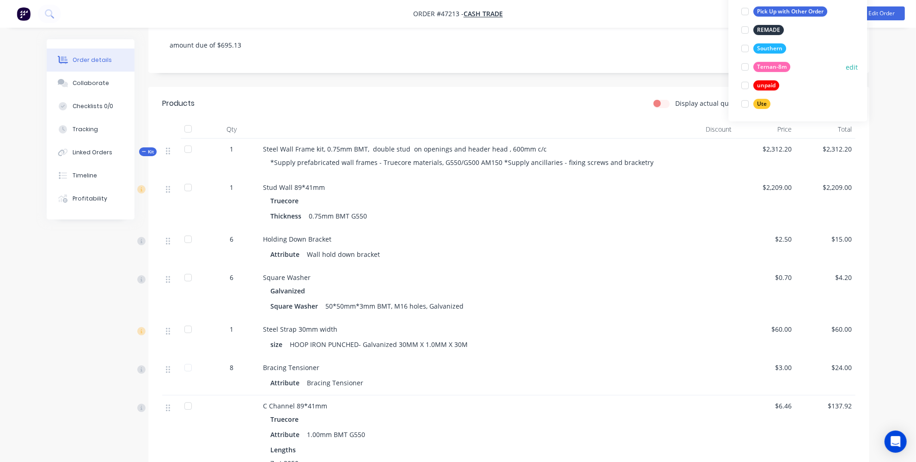
scroll to position [84, 0]
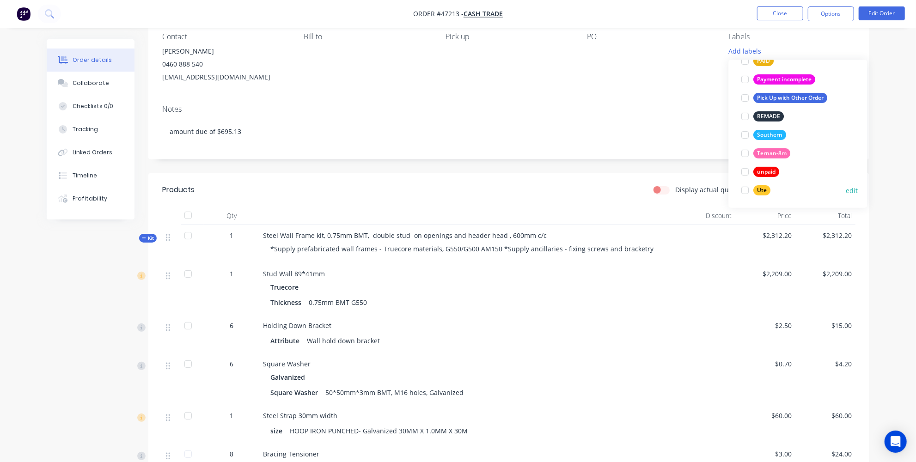
click at [748, 187] on div at bounding box center [745, 190] width 18 height 18
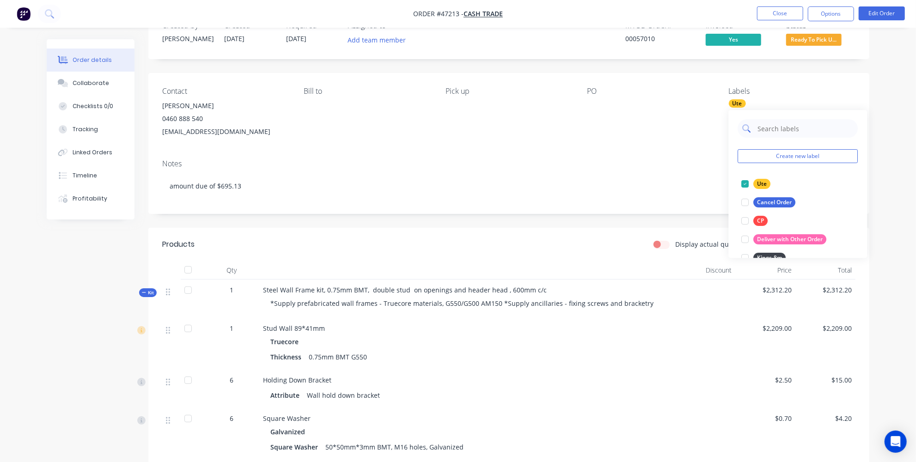
scroll to position [0, 0]
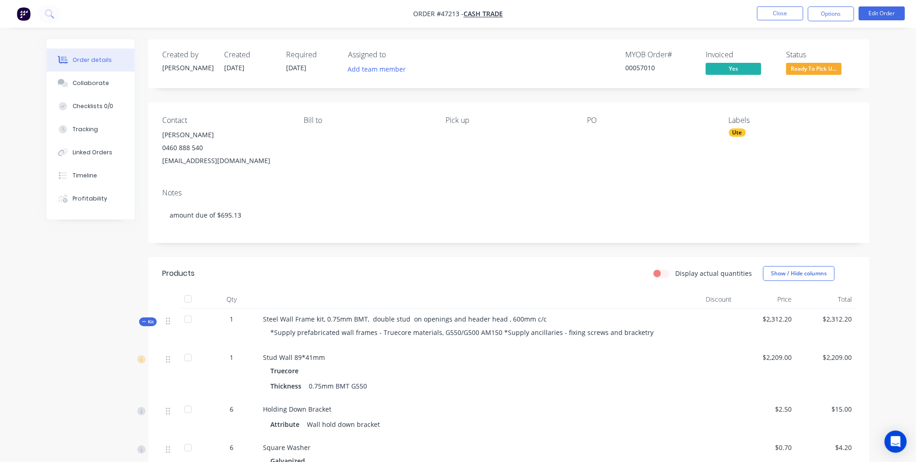
click at [875, 97] on div "Order details Collaborate Checklists 0/0 Tracking Linked Orders Timeline Profit…" at bounding box center [457, 420] width 841 height 763
click at [839, 12] on button "Options" at bounding box center [831, 13] width 46 height 15
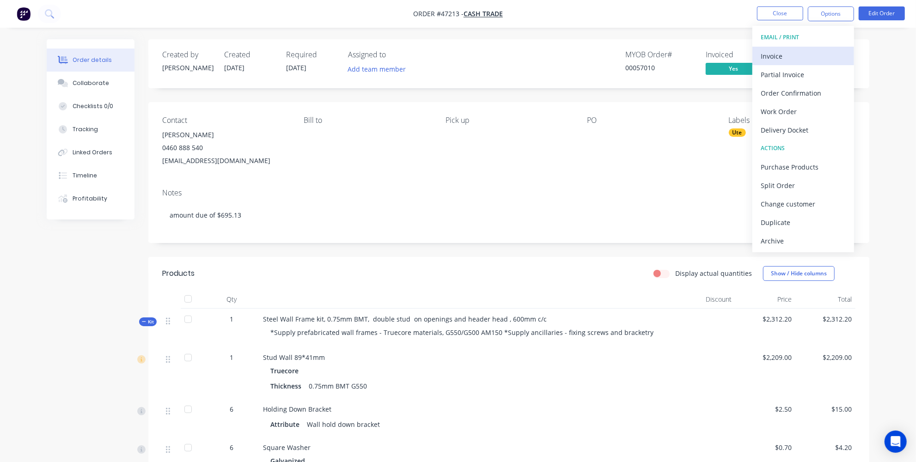
click at [782, 56] on div "Invoice" at bounding box center [803, 55] width 85 height 13
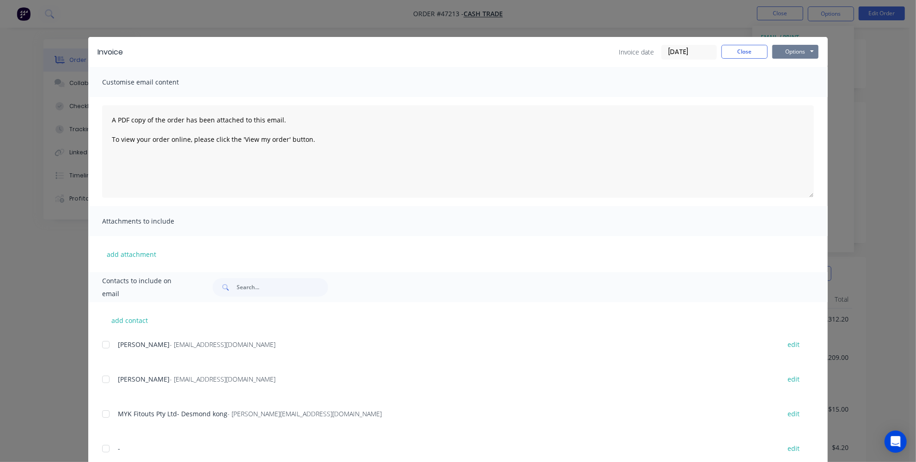
click at [792, 53] on button "Options" at bounding box center [795, 52] width 46 height 14
click at [791, 82] on button "Print" at bounding box center [801, 83] width 59 height 15
click at [735, 54] on button "Close" at bounding box center [744, 52] width 46 height 14
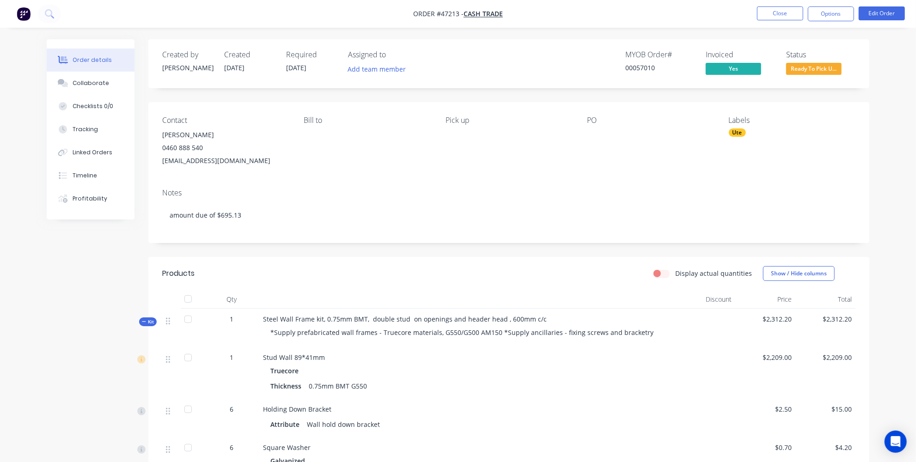
click at [739, 134] on div "Ute" at bounding box center [737, 132] width 17 height 8
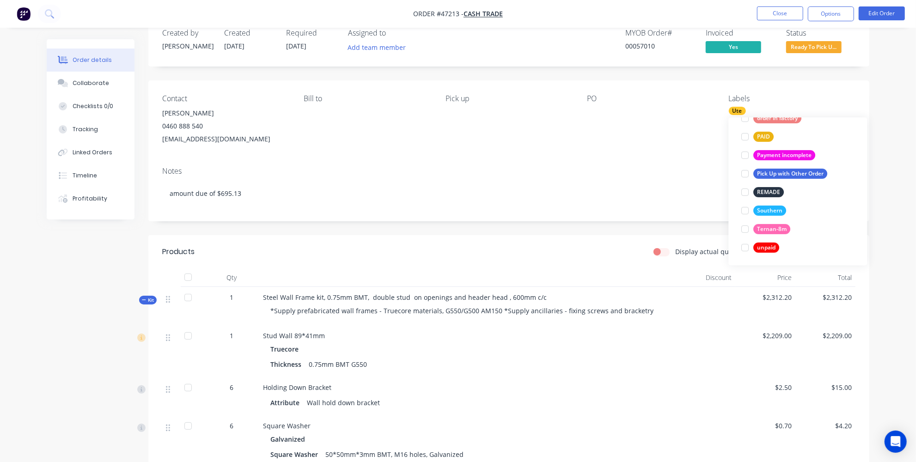
scroll to position [19, 0]
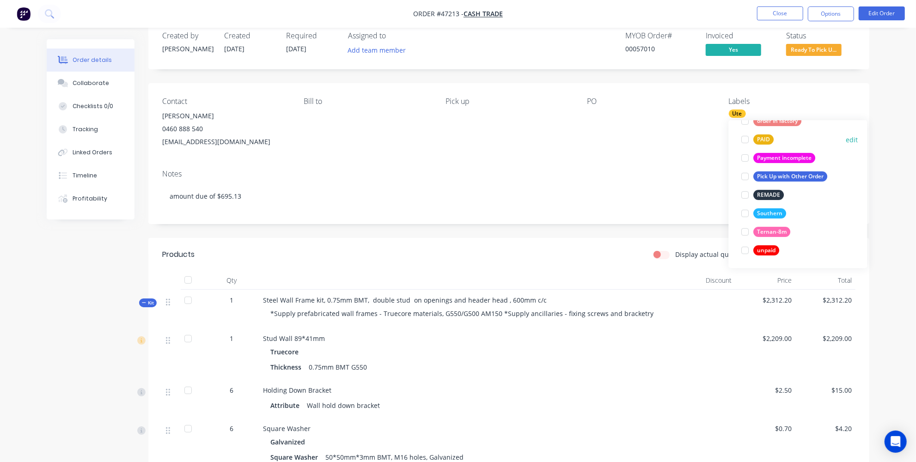
click at [745, 138] on div at bounding box center [745, 139] width 18 height 18
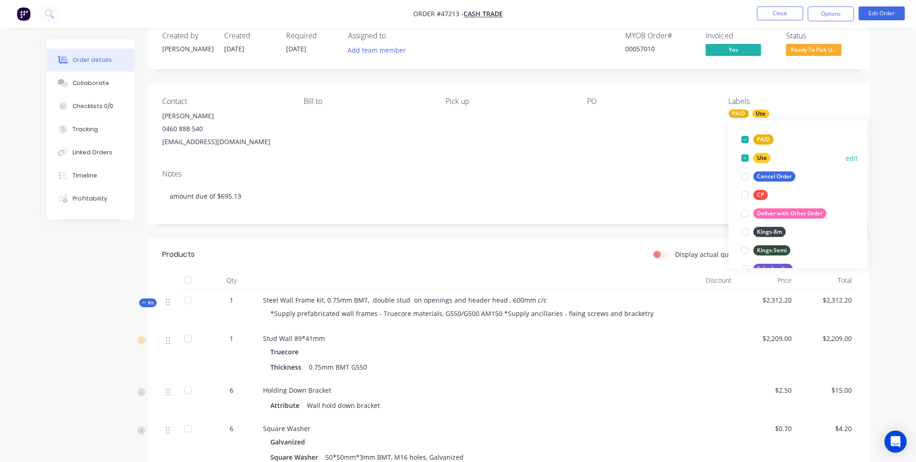
click at [746, 159] on div at bounding box center [745, 158] width 18 height 18
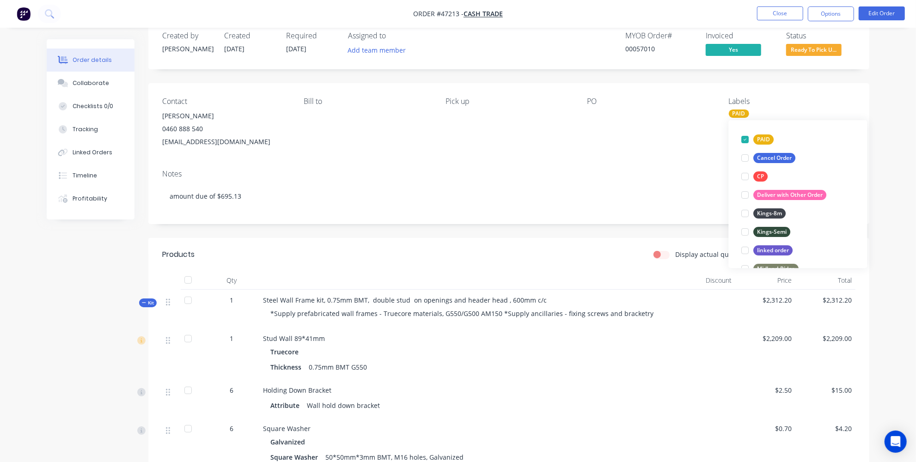
click at [836, 86] on div "Contact Russell 0460 888 540 russellholiday@iinet.net.au Bill to Pick up PO Lab…" at bounding box center [508, 122] width 721 height 79
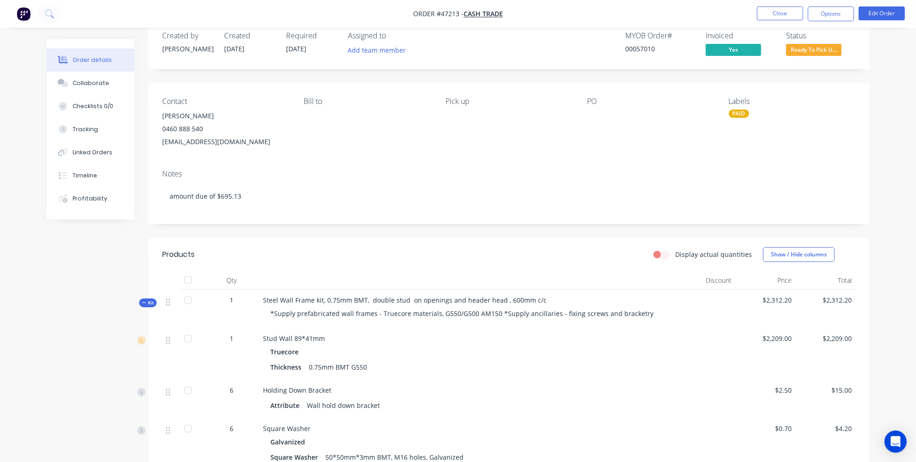
click at [822, 47] on span "Ready To Pick U..." at bounding box center [813, 50] width 55 height 12
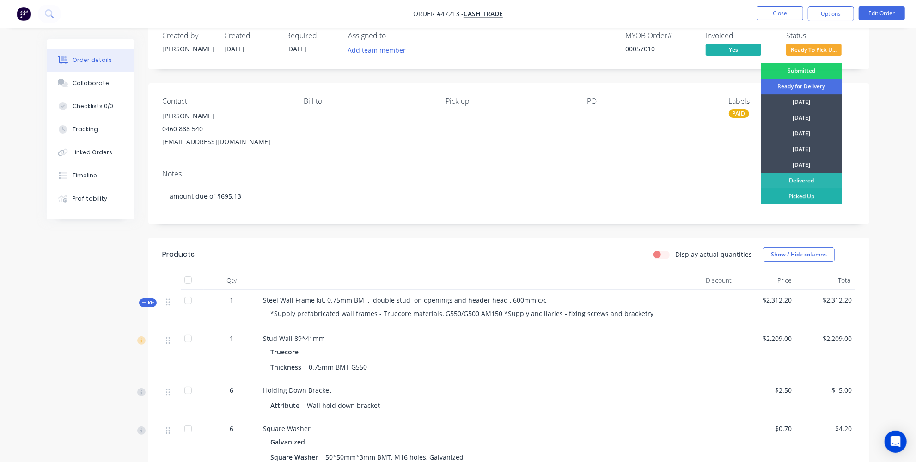
click at [793, 197] on div "Picked Up" at bounding box center [801, 197] width 81 height 16
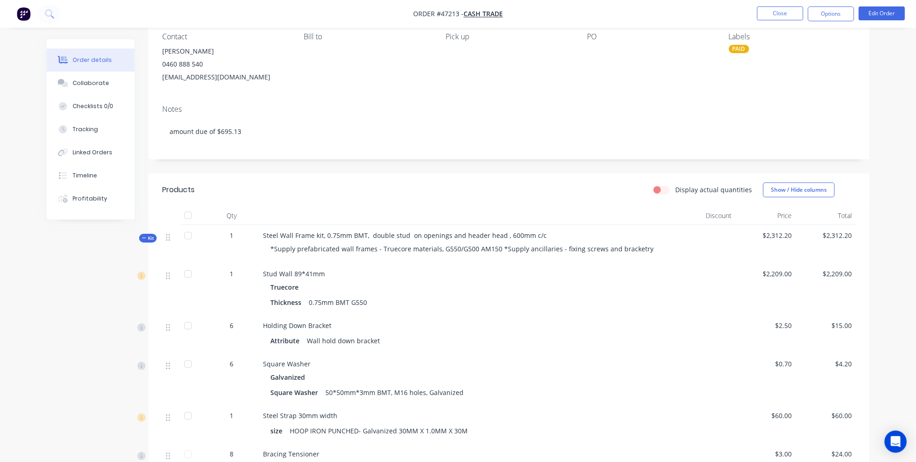
scroll to position [0, 0]
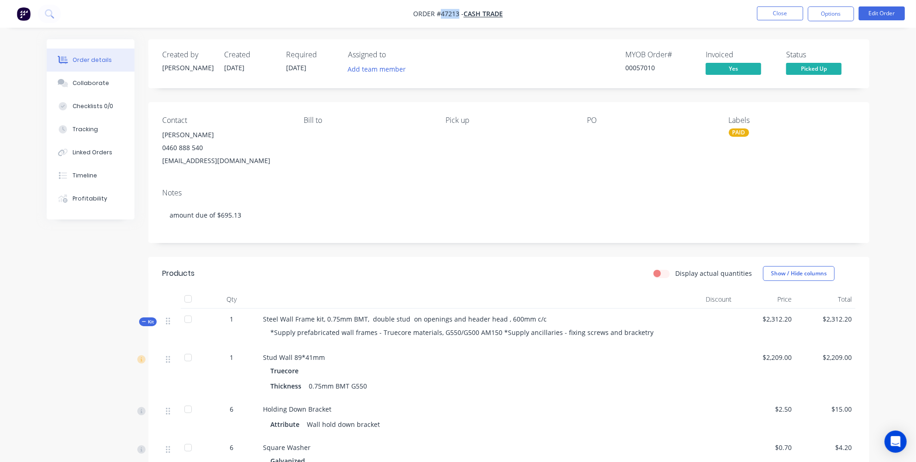
drag, startPoint x: 458, startPoint y: 13, endPoint x: 441, endPoint y: 17, distance: 16.7
click at [441, 17] on span "Order #47213 -" at bounding box center [438, 14] width 50 height 9
copy span "47213"
drag, startPoint x: 669, startPoint y: 69, endPoint x: 595, endPoint y: 71, distance: 73.5
click at [617, 69] on div "MYOB Order # 00057010 Invoiced Yes Status Picked Up" at bounding box center [647, 63] width 415 height 27
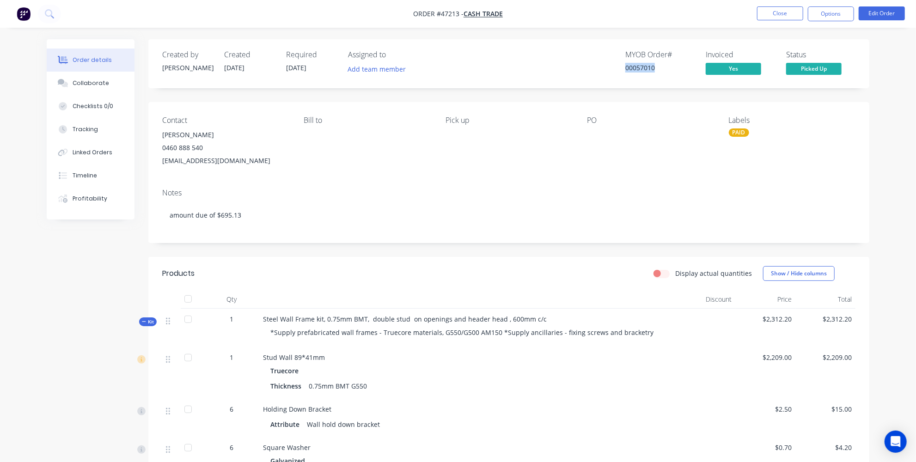
copy div "00057010"
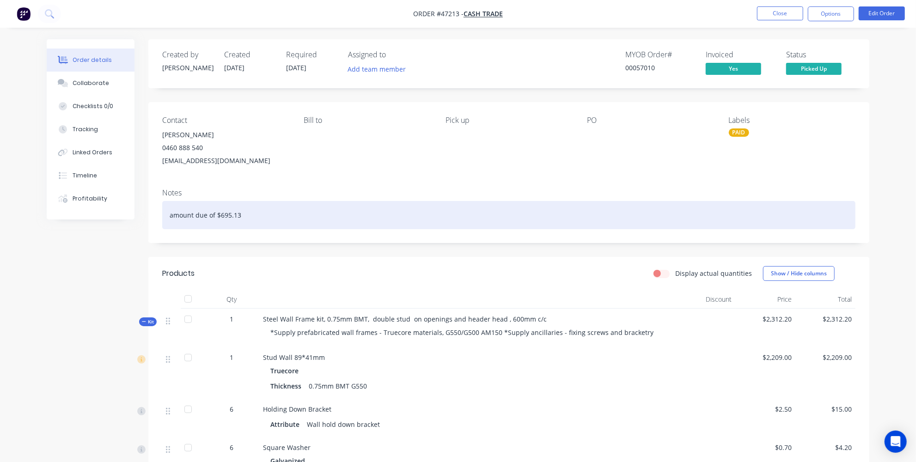
click at [254, 209] on div "amount due of $695.13" at bounding box center [508, 215] width 693 height 28
drag, startPoint x: 319, startPoint y: 225, endPoint x: 76, endPoint y: 210, distance: 244.1
click at [76, 210] on div "Order details Collaborate Checklists 0/0 Tracking Linked Orders Timeline Profit…" at bounding box center [457, 420] width 841 height 763
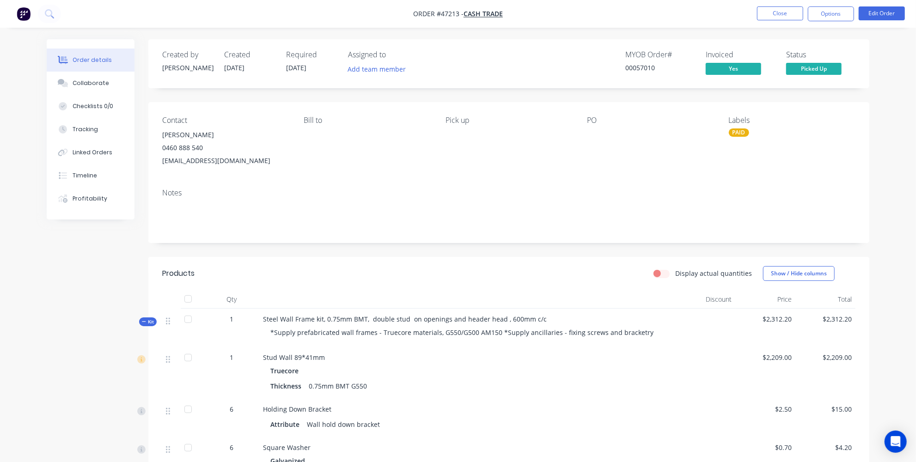
click at [110, 259] on div "Created by Jessica Created 06/08/25 Required 22/08/25 Assigned to Add team memb…" at bounding box center [458, 420] width 823 height 763
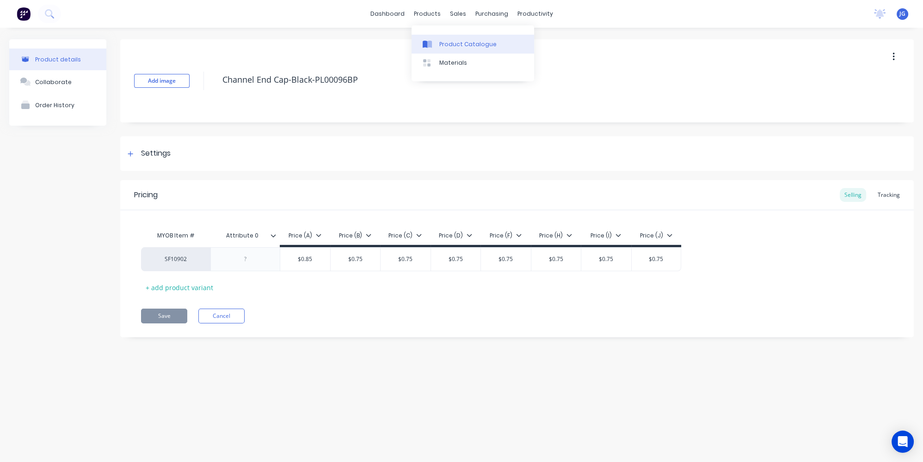
click at [436, 42] on link "Product Catalogue" at bounding box center [472, 44] width 122 height 18
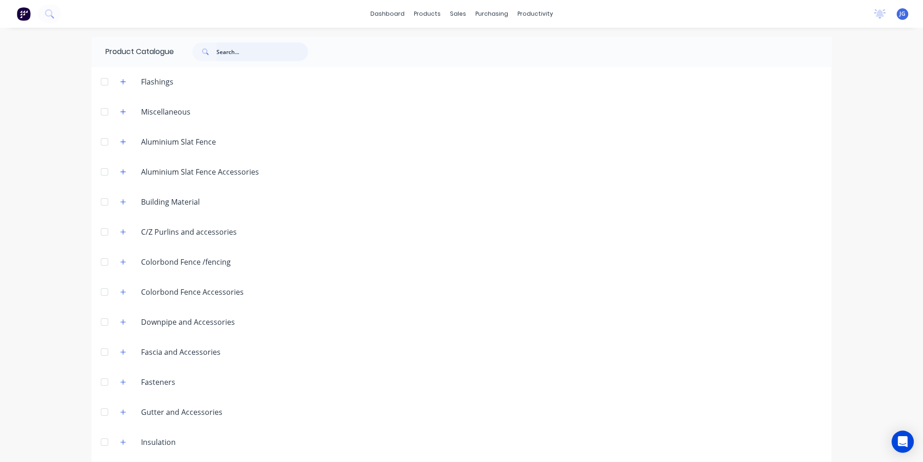
click at [235, 52] on input "text" at bounding box center [262, 52] width 92 height 18
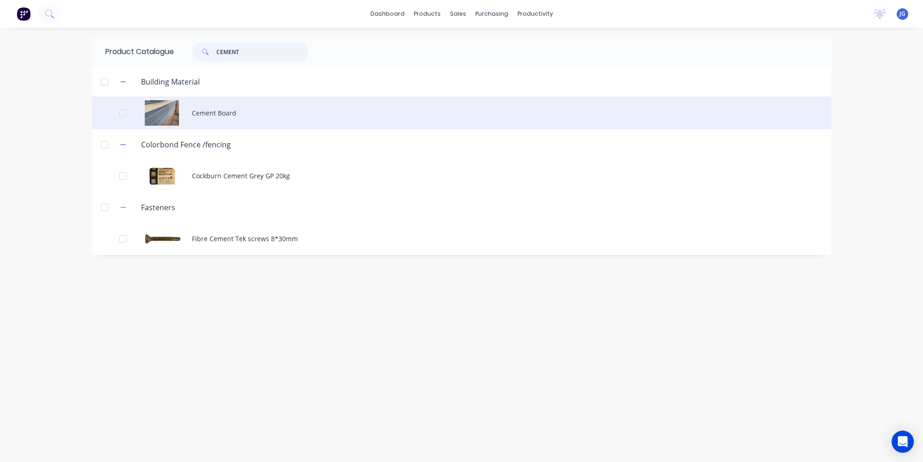
type input "CEMENT"
click at [226, 117] on div "Cement Board" at bounding box center [462, 113] width 740 height 33
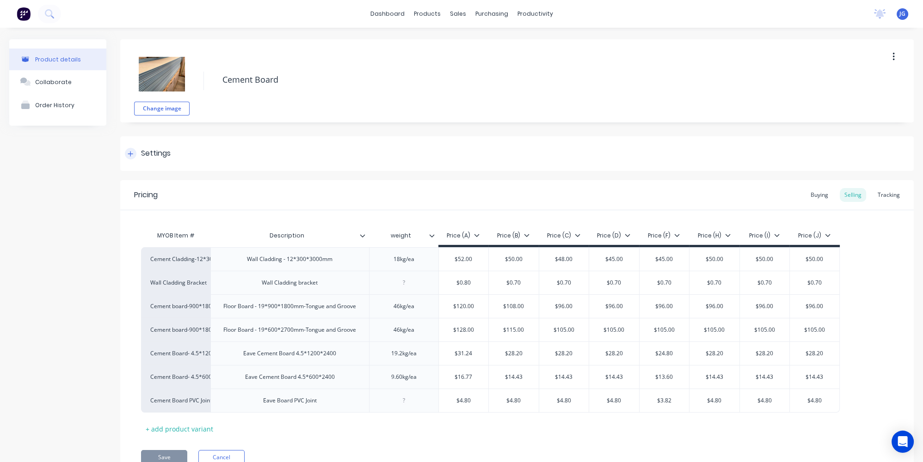
type textarea "x"
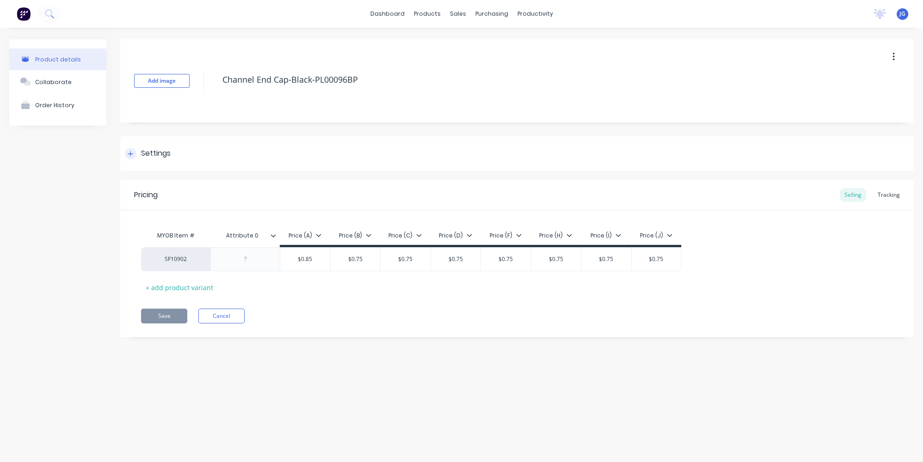
type textarea "x"
click at [472, 47] on link "Sales Orders" at bounding box center [506, 44] width 122 height 18
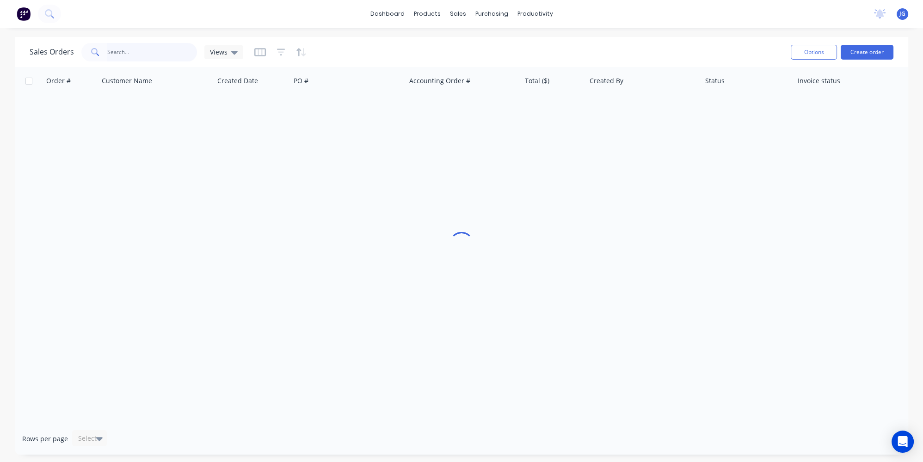
click at [172, 53] on input "text" at bounding box center [152, 52] width 90 height 18
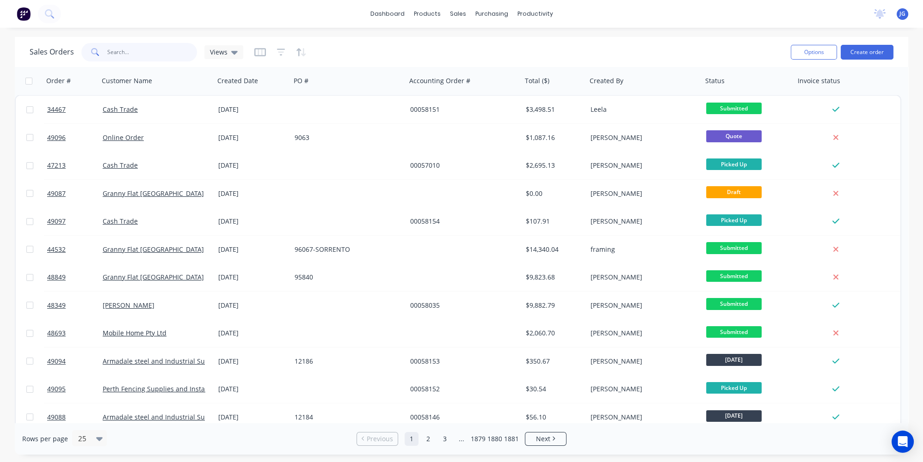
click at [127, 49] on input "text" at bounding box center [152, 52] width 90 height 18
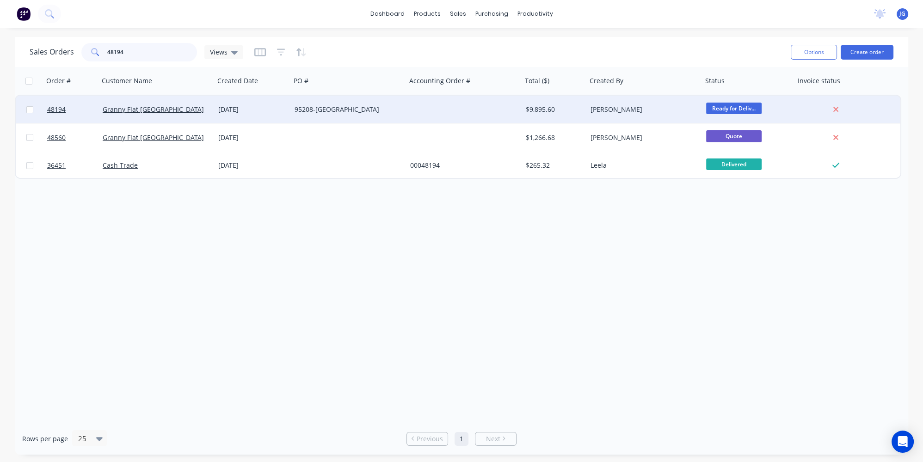
type input "48194"
click at [175, 114] on div "Granny Flat [GEOGRAPHIC_DATA]" at bounding box center [154, 109] width 103 height 9
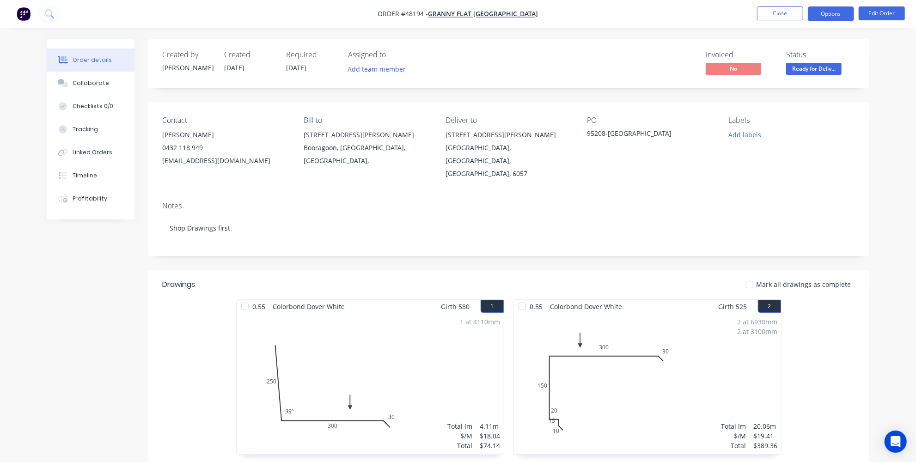
click at [833, 12] on button "Options" at bounding box center [831, 13] width 46 height 15
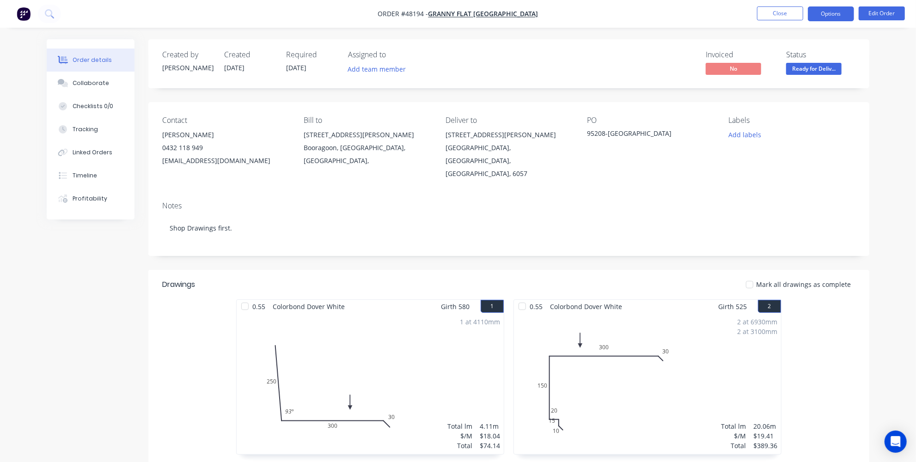
click at [819, 13] on button "Options" at bounding box center [831, 13] width 46 height 15
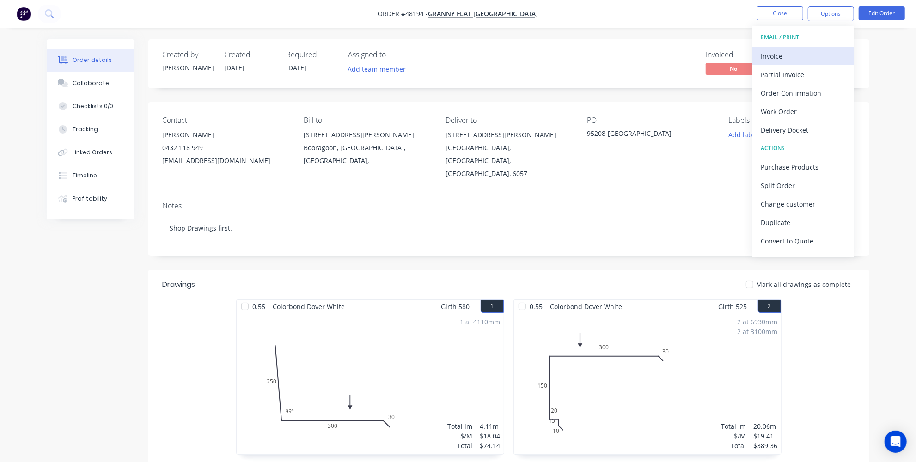
click at [784, 56] on div "Invoice" at bounding box center [803, 55] width 85 height 13
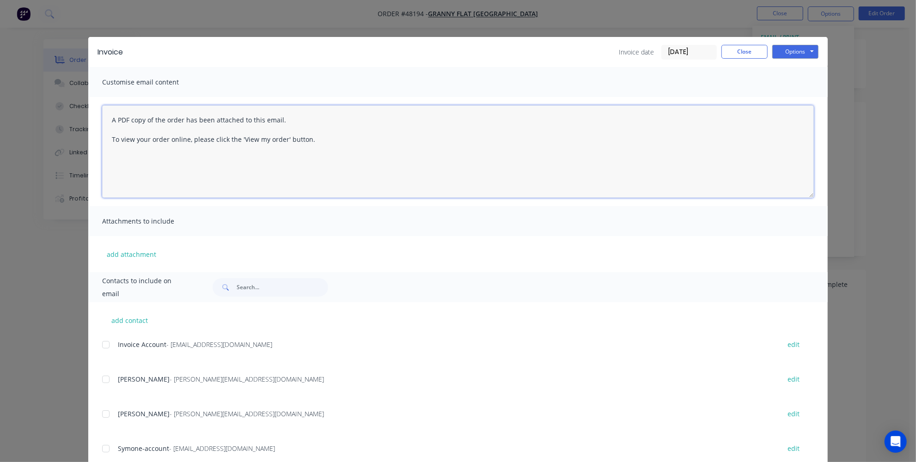
click at [108, 125] on textarea "A PDF copy of the order has been attached to this email. To view your order onl…" at bounding box center [458, 151] width 712 height 92
click at [108, 123] on textarea "A PDF copy of the order has been attached to this email. To view your order onl…" at bounding box center [458, 151] width 712 height 92
type textarea "Hey Team pleA PDF copy of the order has been attached to this email. To view yo…"
click at [741, 49] on button "Close" at bounding box center [744, 52] width 46 height 14
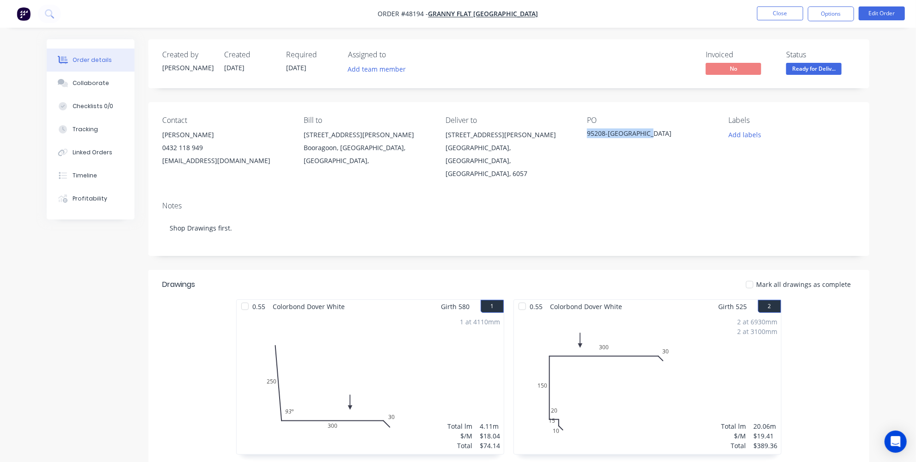
drag, startPoint x: 646, startPoint y: 132, endPoint x: 577, endPoint y: 130, distance: 68.9
click at [582, 134] on div "Contact [PERSON_NAME] [PHONE_NUMBER] [EMAIL_ADDRESS][DOMAIN_NAME] [PERSON_NAME]…" at bounding box center [508, 148] width 721 height 92
copy div "95208-[GEOGRAPHIC_DATA]"
click at [844, 12] on button "Options" at bounding box center [831, 13] width 46 height 15
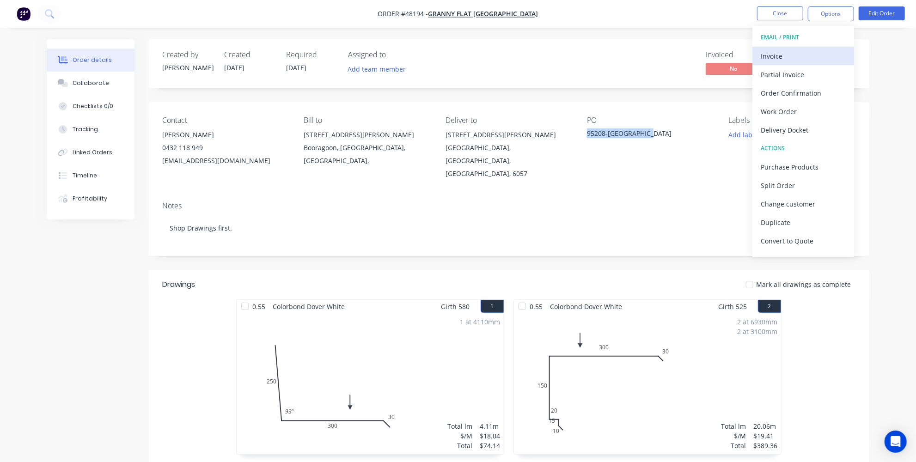
click at [783, 55] on div "Invoice" at bounding box center [803, 55] width 85 height 13
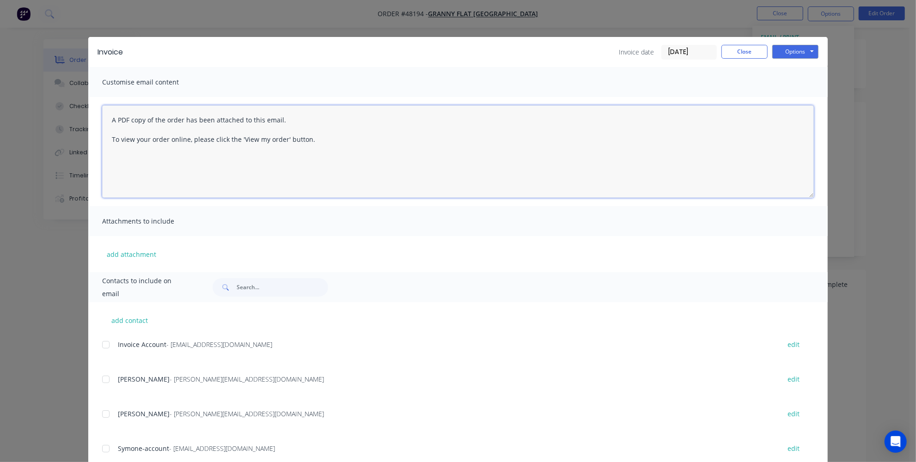
click at [106, 117] on textarea "A PDF copy of the order has been attached to this email. To view your order onl…" at bounding box center [458, 151] width 712 height 92
paste textarea "95208-[GEOGRAPHIC_DATA]"
click at [107, 345] on div at bounding box center [106, 345] width 18 height 18
click at [108, 116] on textarea "A PDF copy of the order has been attached to this email. To view your order onl…" at bounding box center [458, 151] width 712 height 92
paste textarea "95208-[GEOGRAPHIC_DATA]"
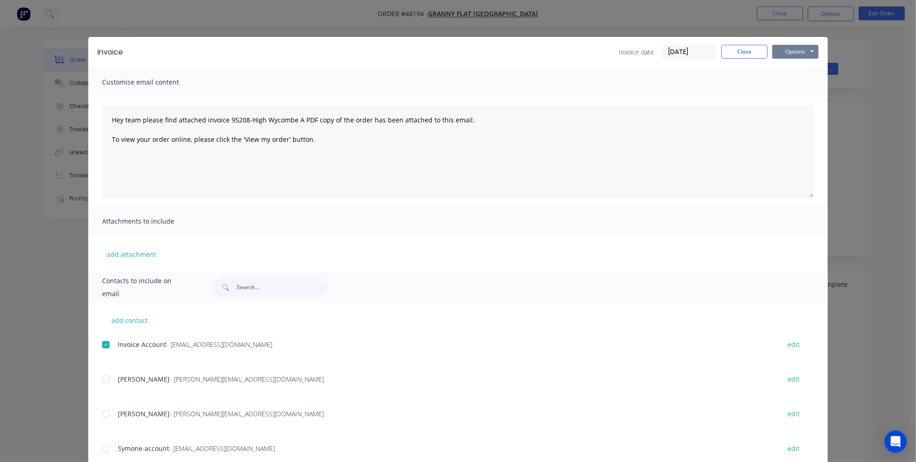
click at [791, 49] on button "Options" at bounding box center [795, 52] width 46 height 14
click at [785, 98] on button "Email" at bounding box center [801, 98] width 59 height 15
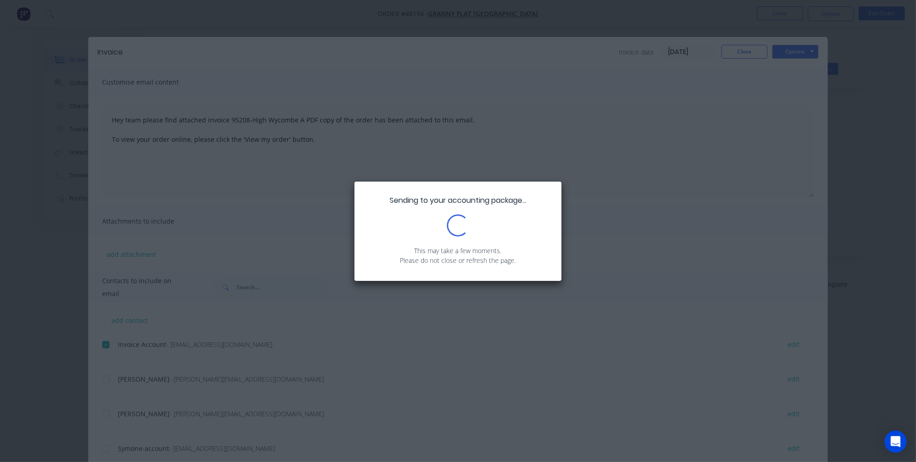
type textarea "A PDF copy of the order has been attached to this email. To view your order onl…"
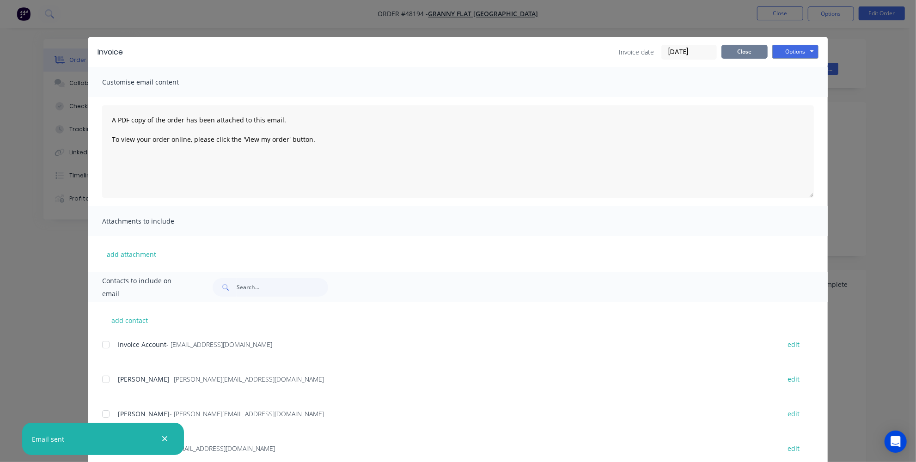
click at [742, 49] on button "Close" at bounding box center [744, 52] width 46 height 14
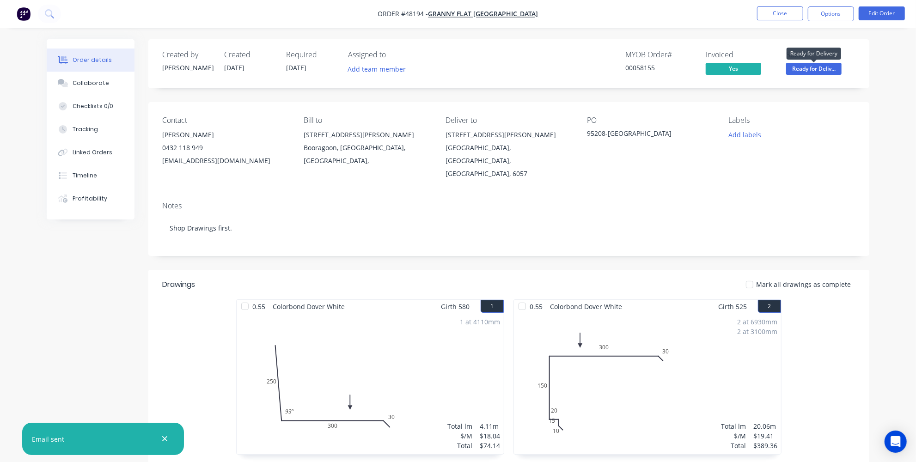
click at [802, 67] on span "Ready for Deliv..." at bounding box center [813, 69] width 55 height 12
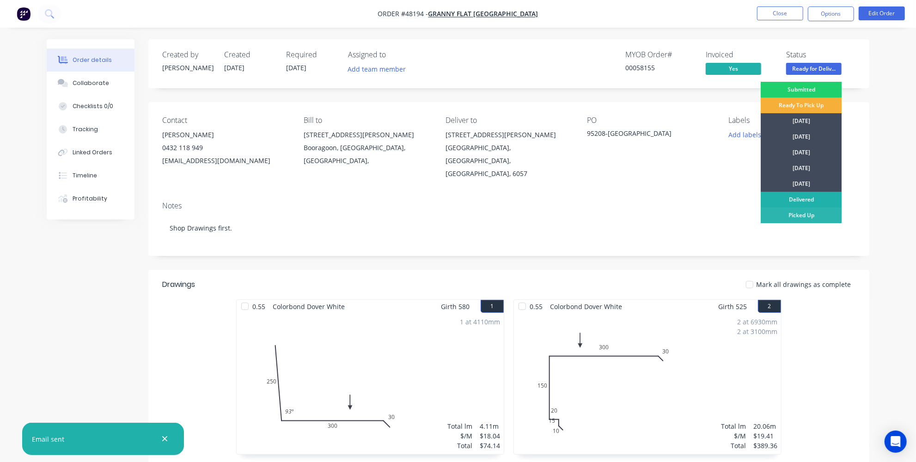
click at [807, 197] on div "Delivered" at bounding box center [801, 200] width 81 height 16
